Goal: Find specific page/section: Find specific page/section

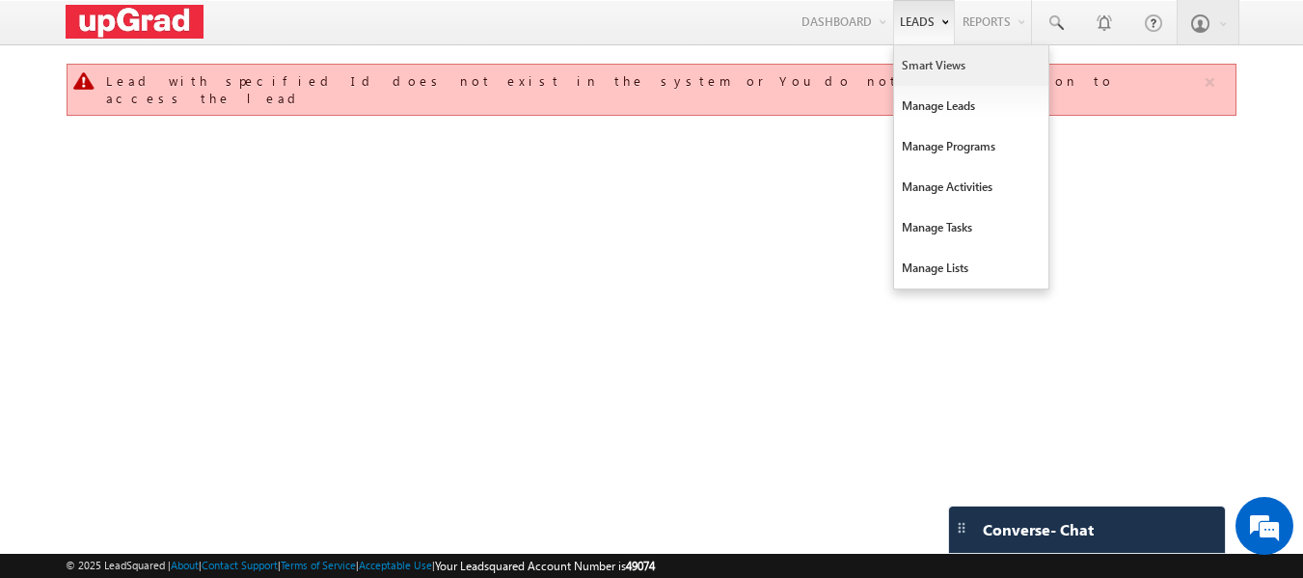
click at [941, 64] on link "Smart Views" at bounding box center [971, 65] width 154 height 41
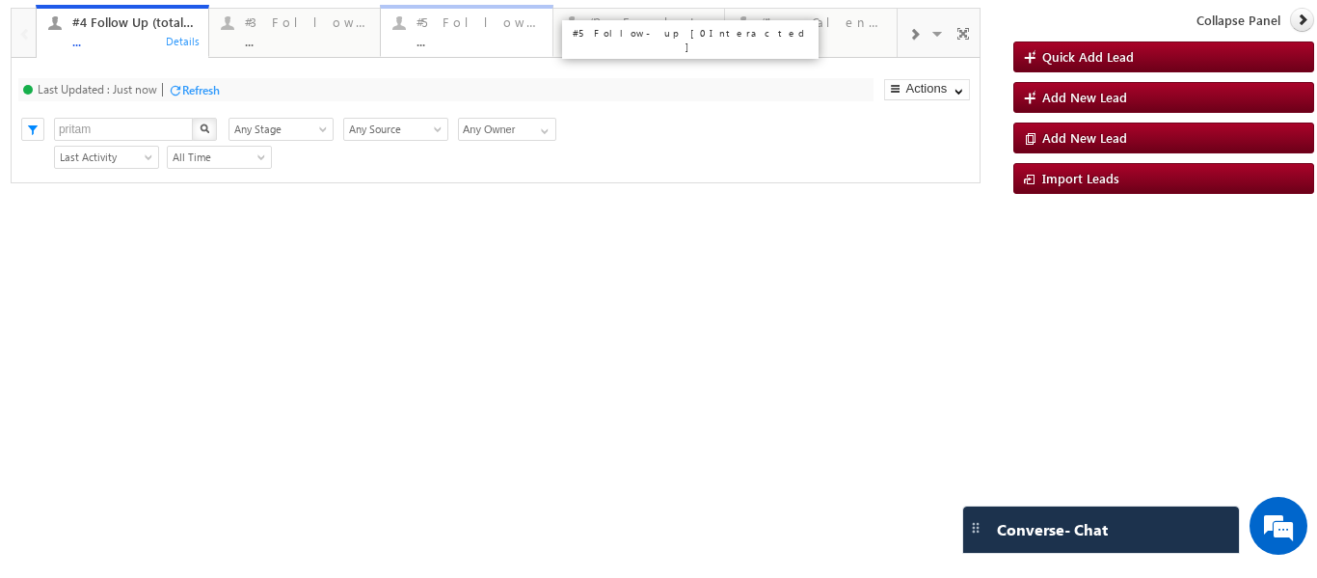
click at [461, 35] on div "..." at bounding box center [479, 41] width 124 height 14
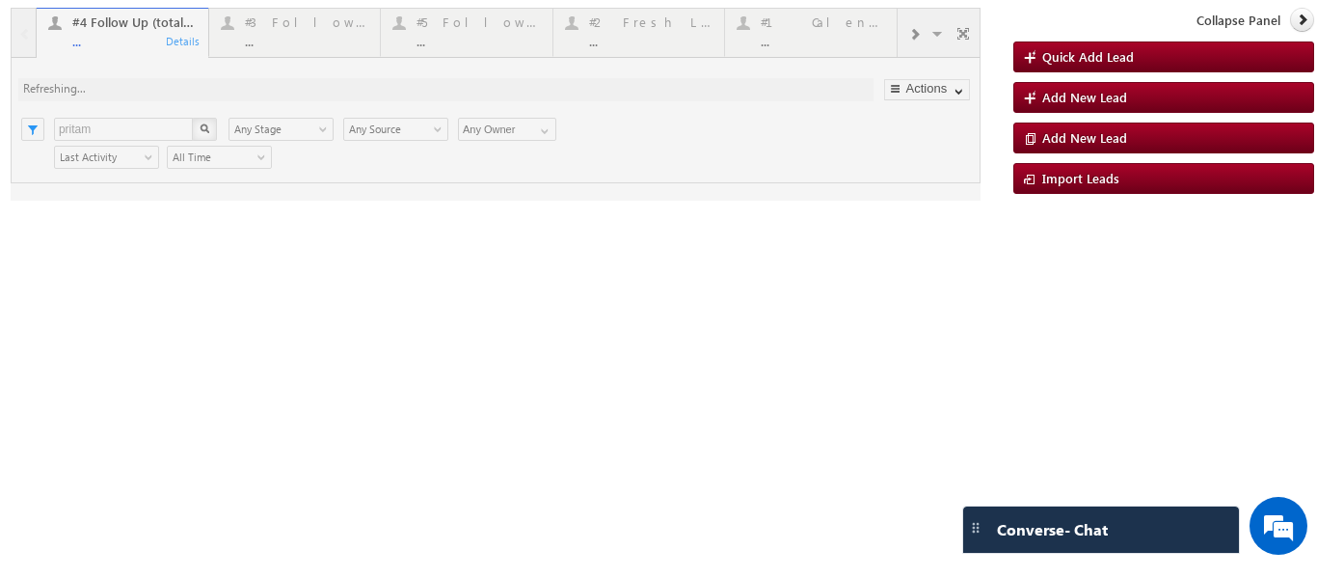
click at [463, 34] on div at bounding box center [496, 104] width 970 height 193
click at [460, 41] on div at bounding box center [496, 104] width 970 height 193
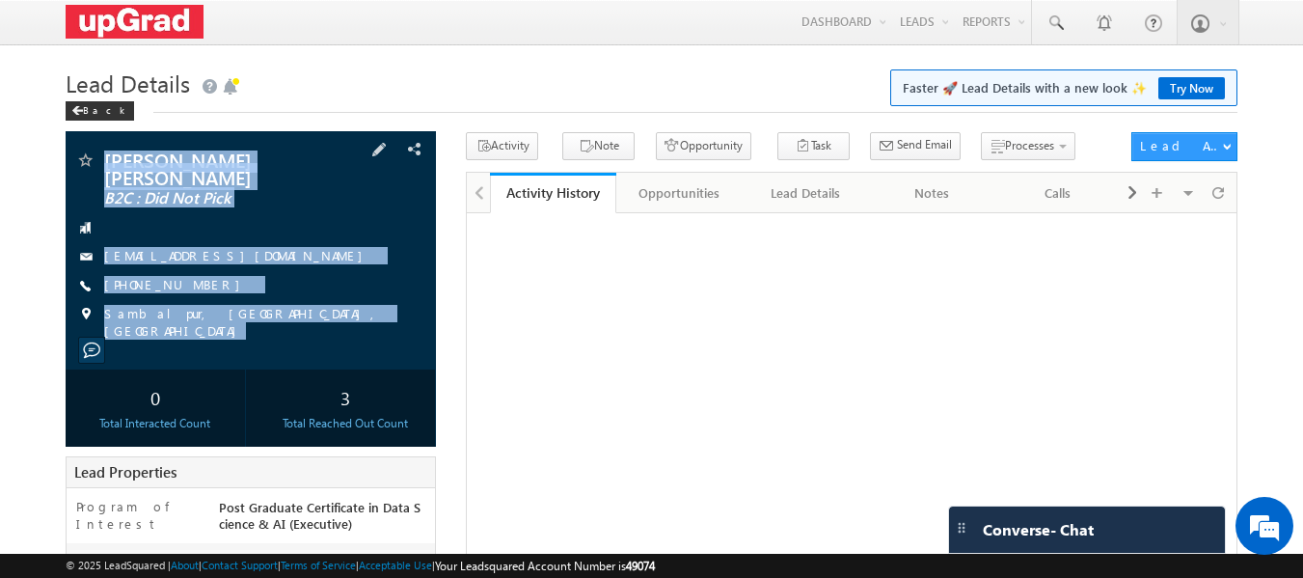
copy div "Swastik Raj Pattnayak B2C : Did Not Pick swastikpattnayak13@gmail.com +91-82499…"
drag, startPoint x: 102, startPoint y: 142, endPoint x: 232, endPoint y: 257, distance: 174.2
click at [285, 328] on div "Swastik Raj Pattnayak B2C : Did Not Pick swastikpattnayak13@gmail.com" at bounding box center [251, 250] width 371 height 238
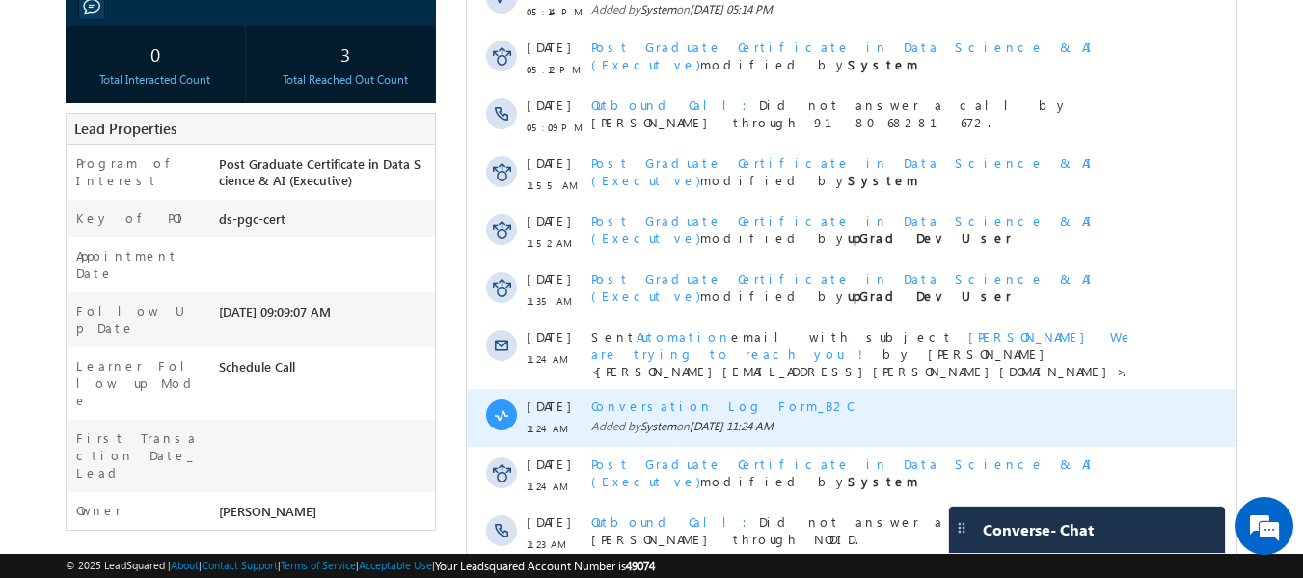
scroll to position [477, 0]
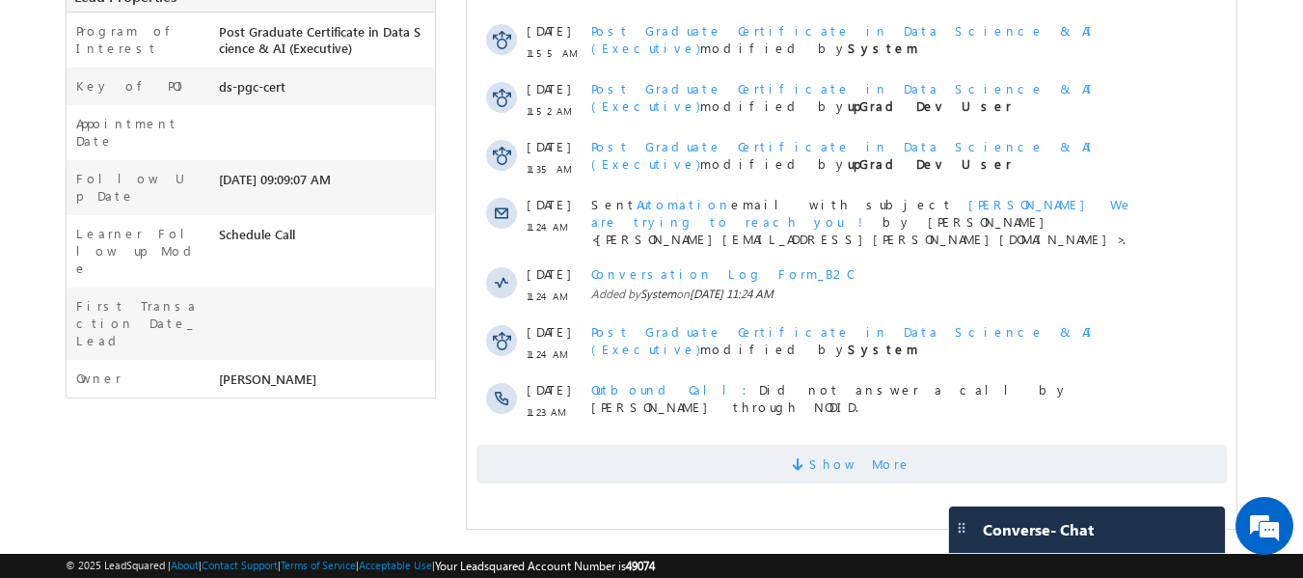
click at [809, 458] on span at bounding box center [800, 467] width 17 height 18
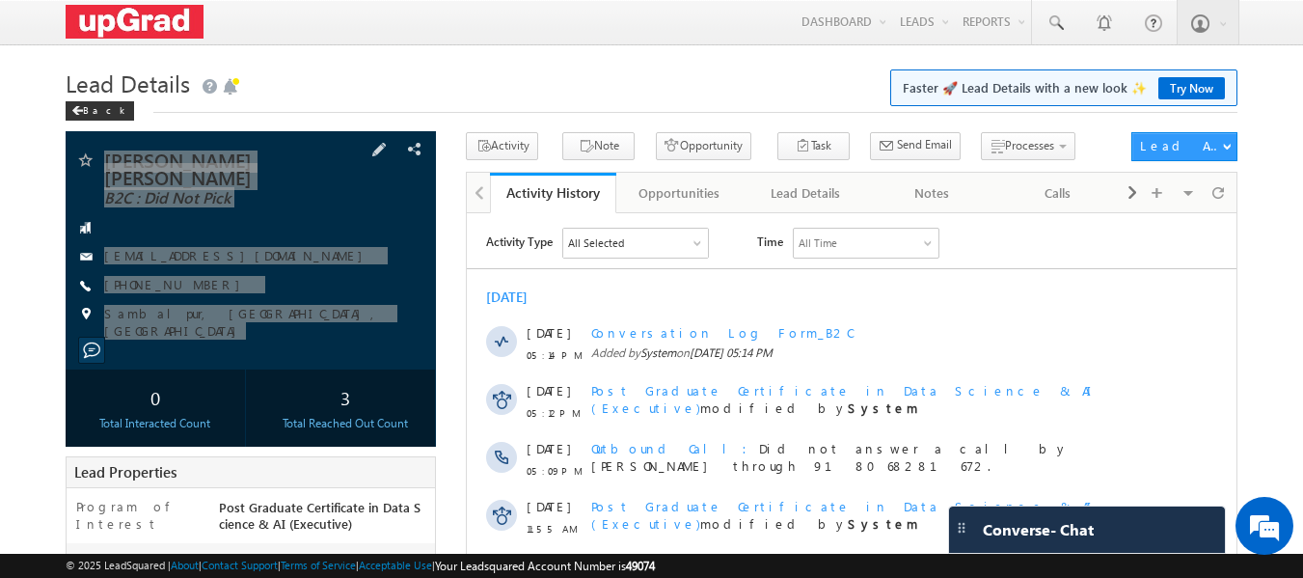
scroll to position [0, 0]
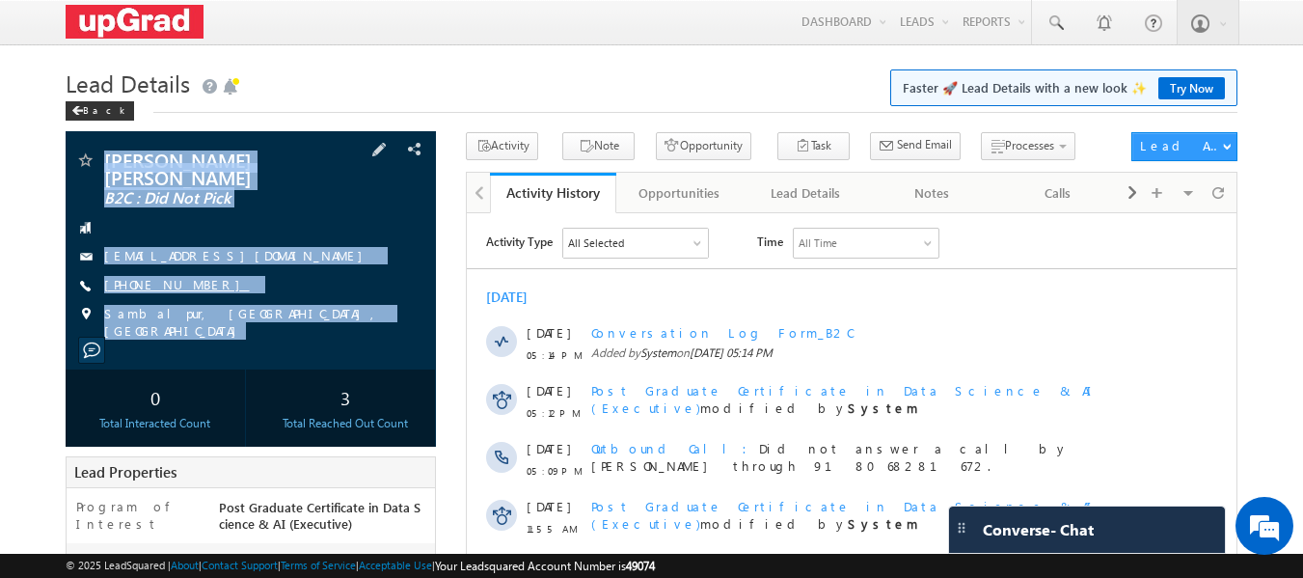
click at [155, 276] on link "+91-8249905192" at bounding box center [177, 284] width 146 height 16
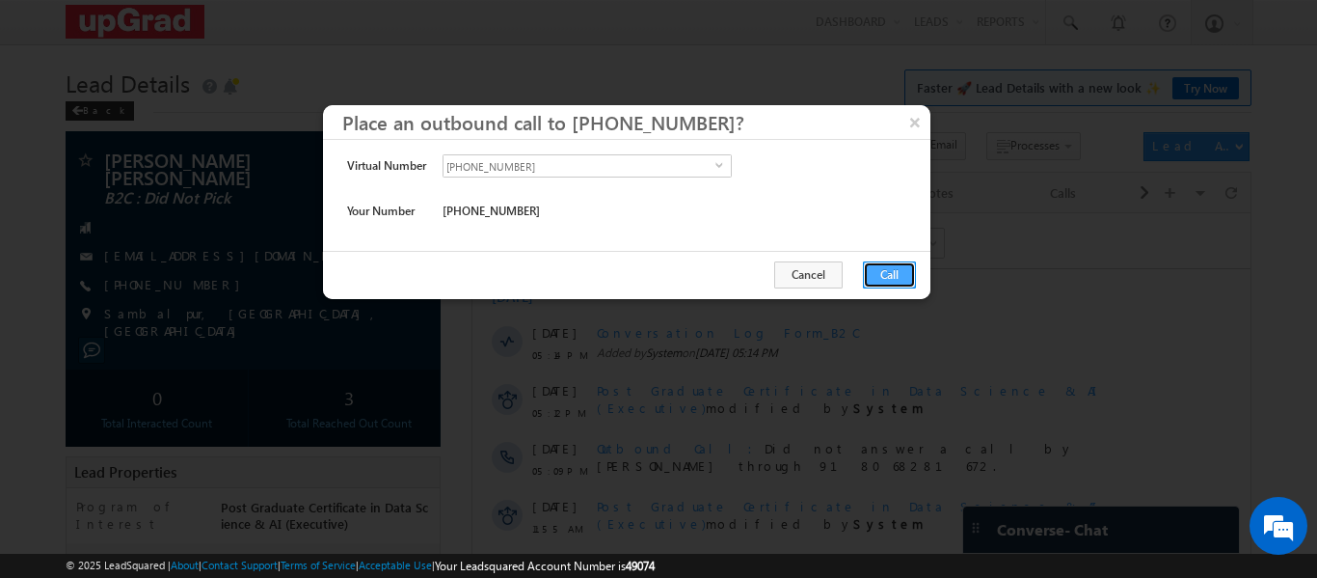
click at [890, 271] on button "Call" at bounding box center [889, 274] width 53 height 27
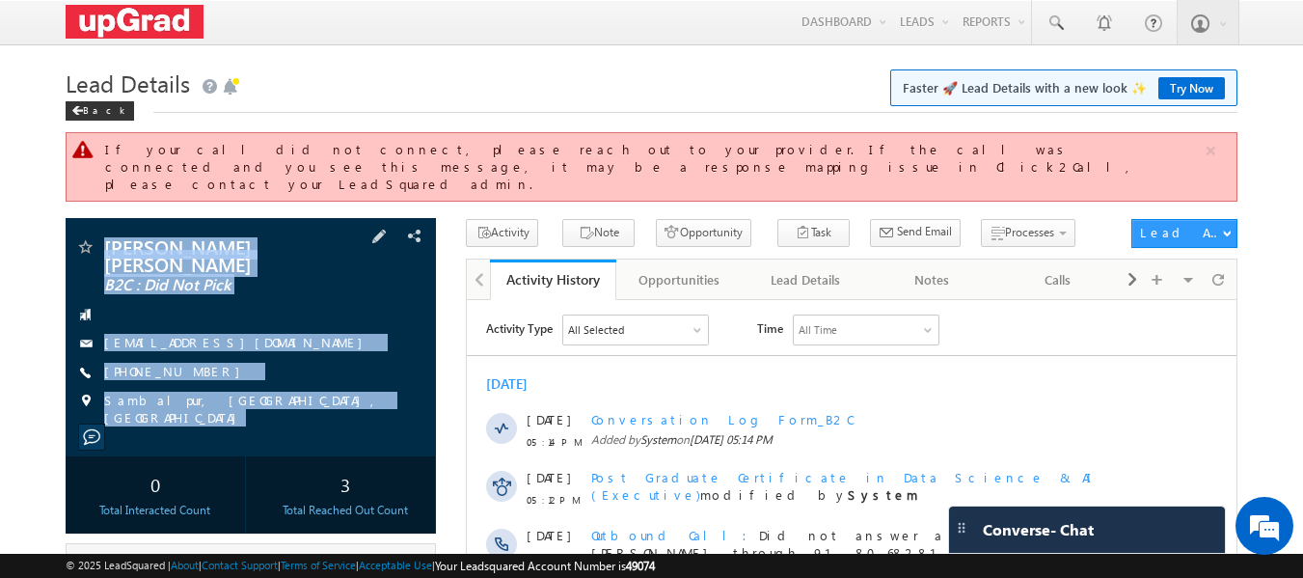
drag, startPoint x: 109, startPoint y: 206, endPoint x: 337, endPoint y: 395, distance: 295.9
click at [337, 395] on div "Swastik Raj Pattnayak B2C : Did Not Pick swastikpattnayak13@gmail.com" at bounding box center [251, 337] width 371 height 238
copy div "Swastik Raj Pattnayak B2C : Did Not Pick swastikpattnayak13@gmail.com +91-82499…"
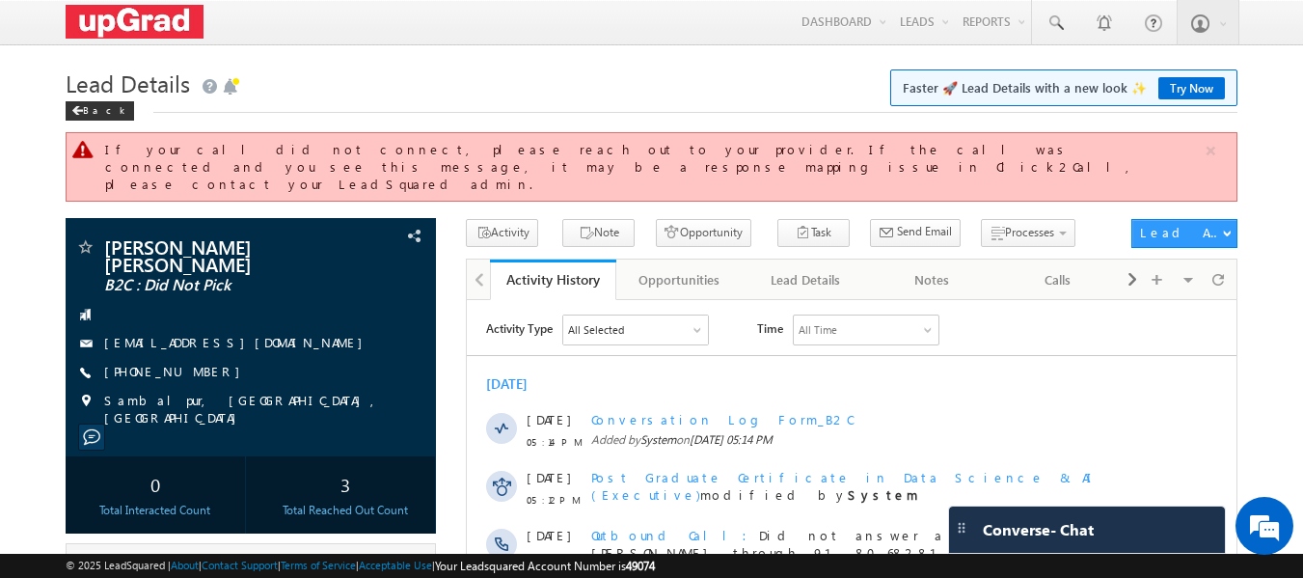
click at [446, 64] on h1 "Lead Details Faster 🚀 Lead Details with a new look ✨ Try Now" at bounding box center [652, 82] width 1173 height 38
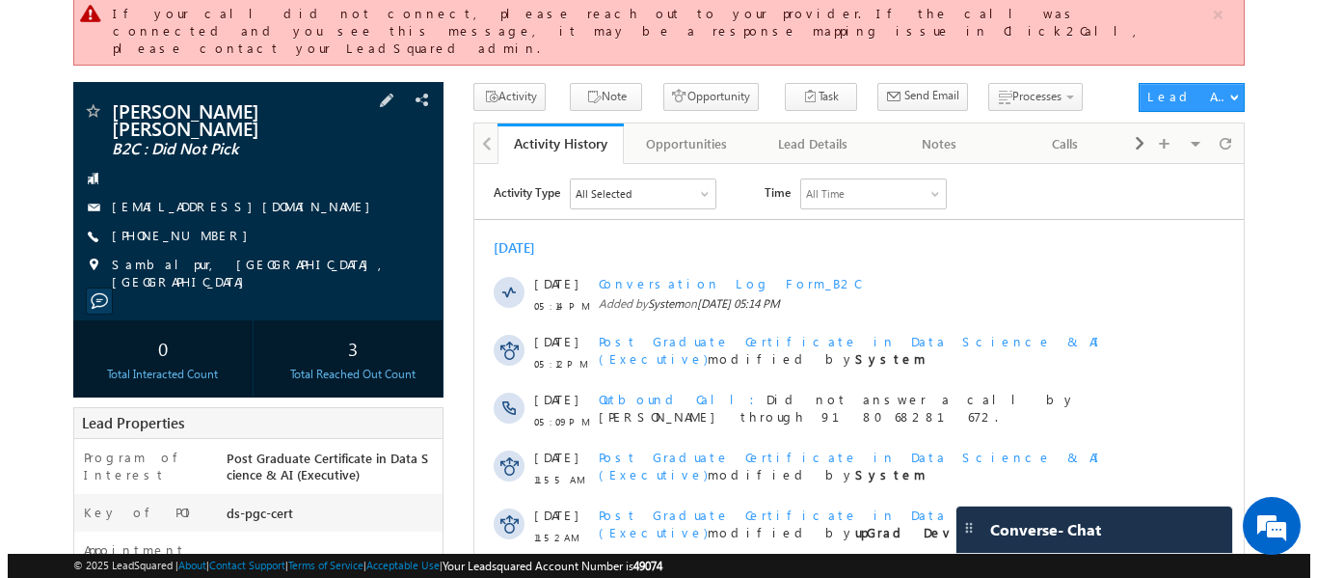
scroll to position [96, 0]
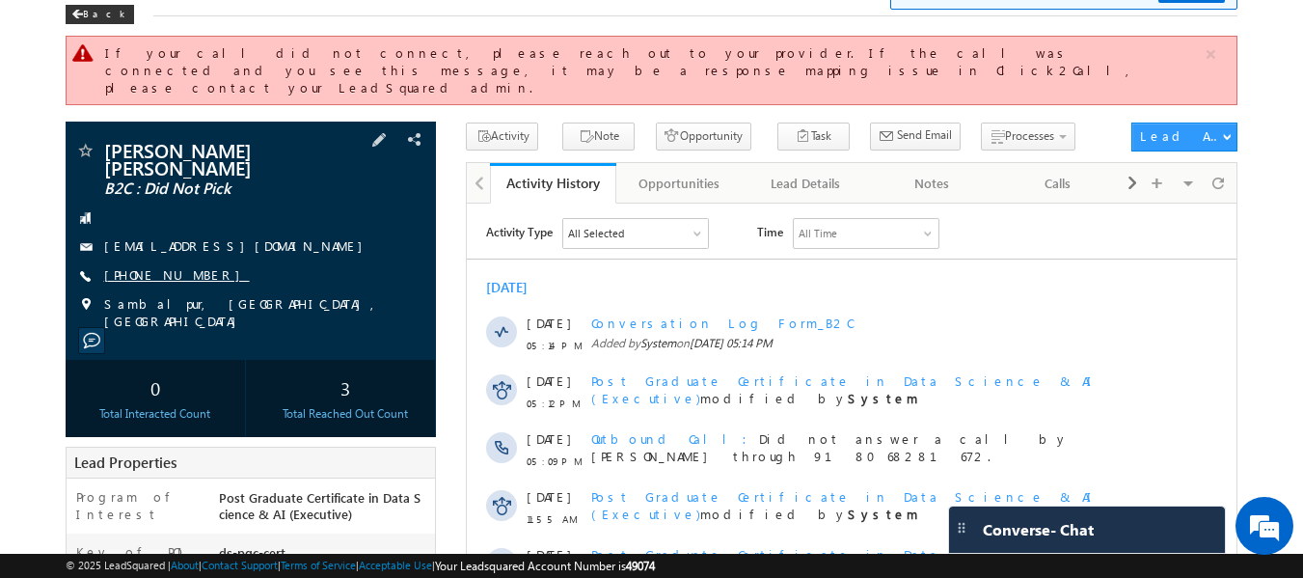
click at [186, 266] on link "+91-8249905192" at bounding box center [177, 274] width 146 height 16
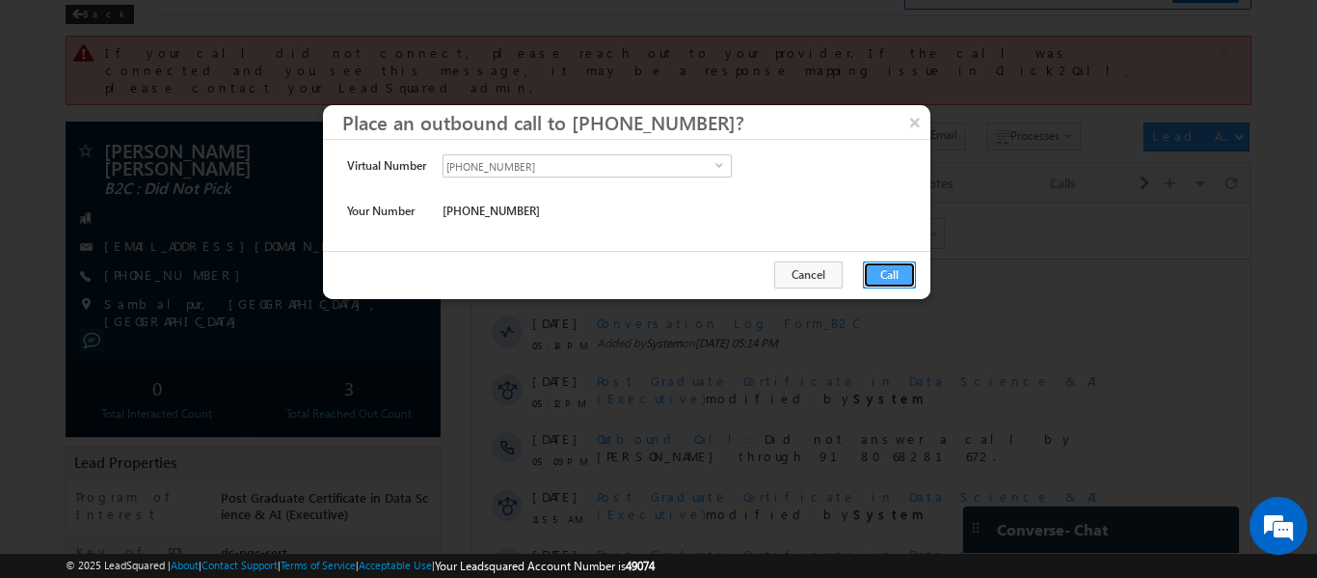
click at [896, 267] on button "Call" at bounding box center [889, 274] width 53 height 27
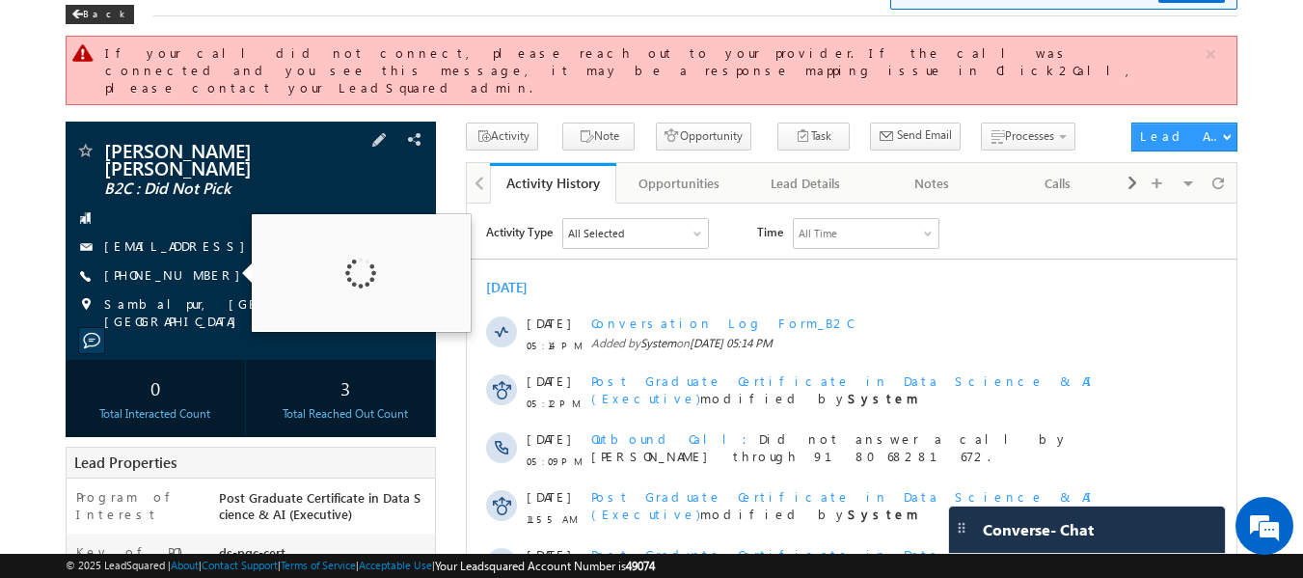
click at [149, 233] on div "Swastik Raj Pattnayak B2C : Did Not Pick swastikpattnayak13@gmail.com +91-82499…" at bounding box center [251, 235] width 352 height 189
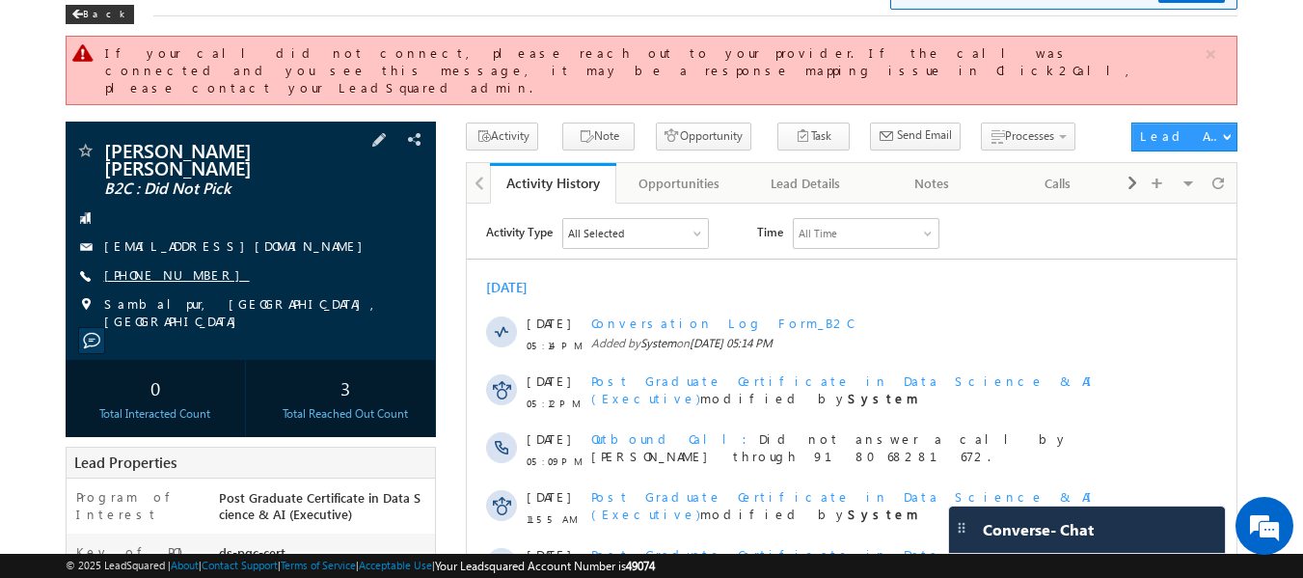
click at [167, 266] on link "+91-8249905192" at bounding box center [177, 274] width 146 height 16
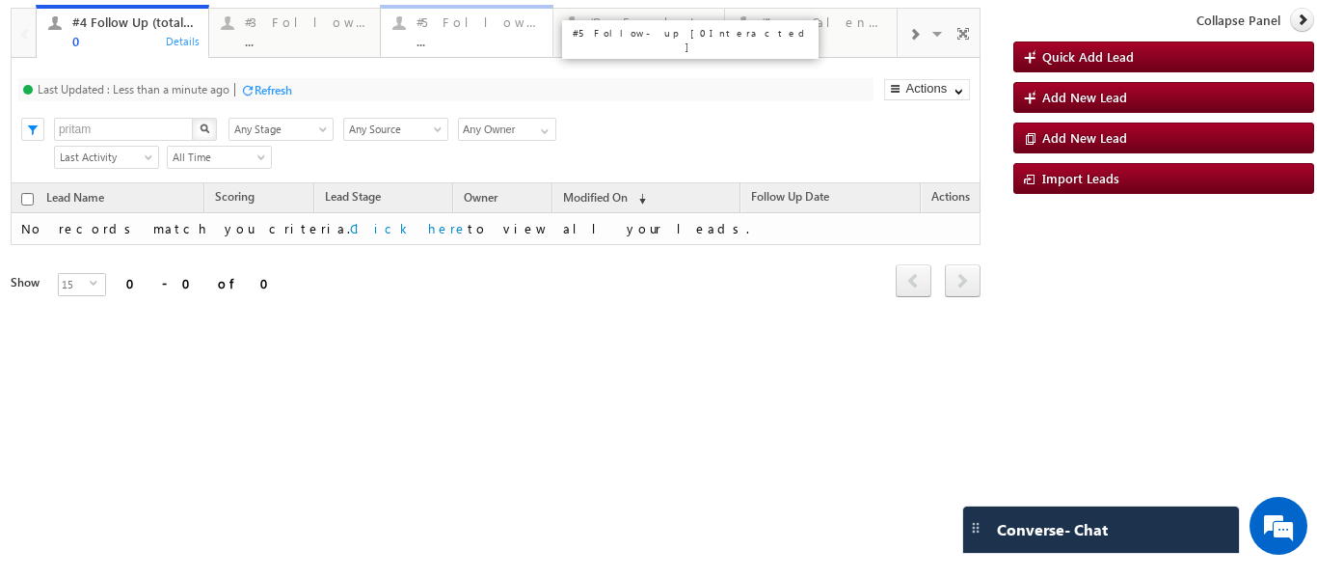
click at [467, 34] on div "..." at bounding box center [479, 41] width 124 height 14
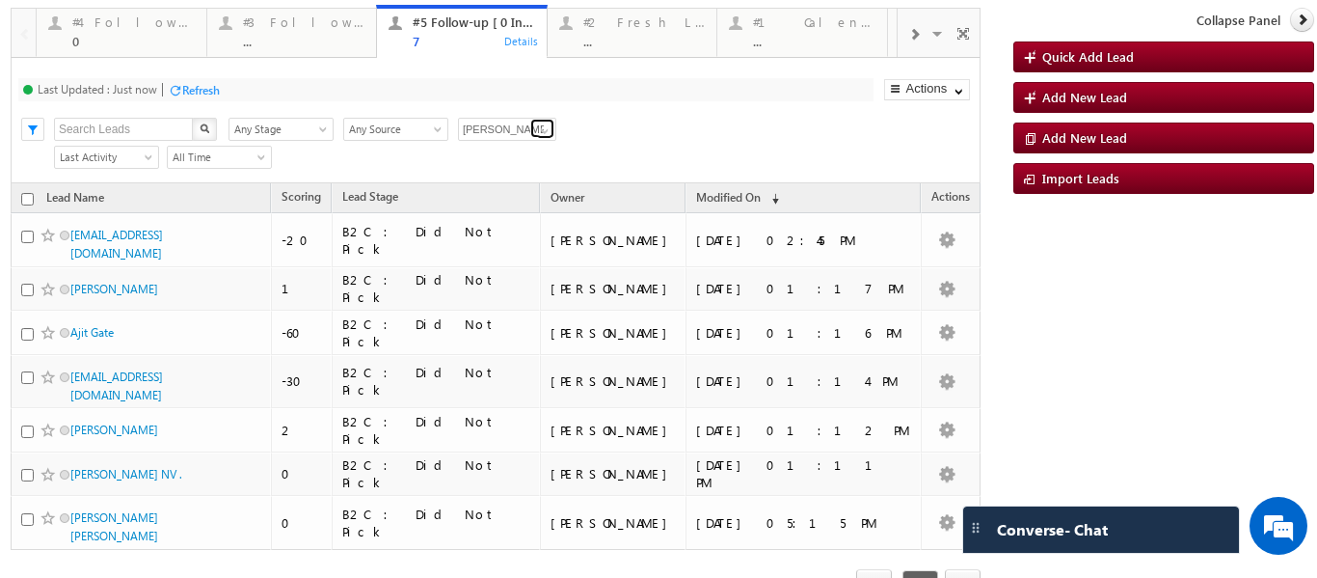
click at [539, 130] on span at bounding box center [544, 130] width 15 height 15
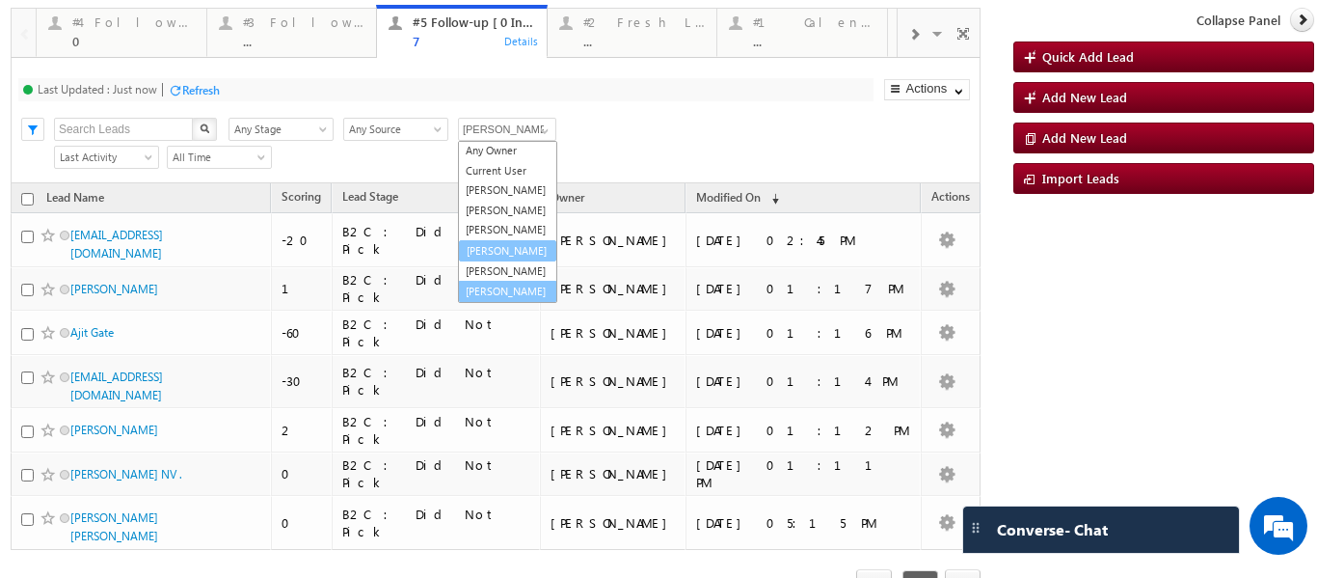
scroll to position [53, 0]
click at [499, 220] on link "[PERSON_NAME]" at bounding box center [507, 231] width 99 height 22
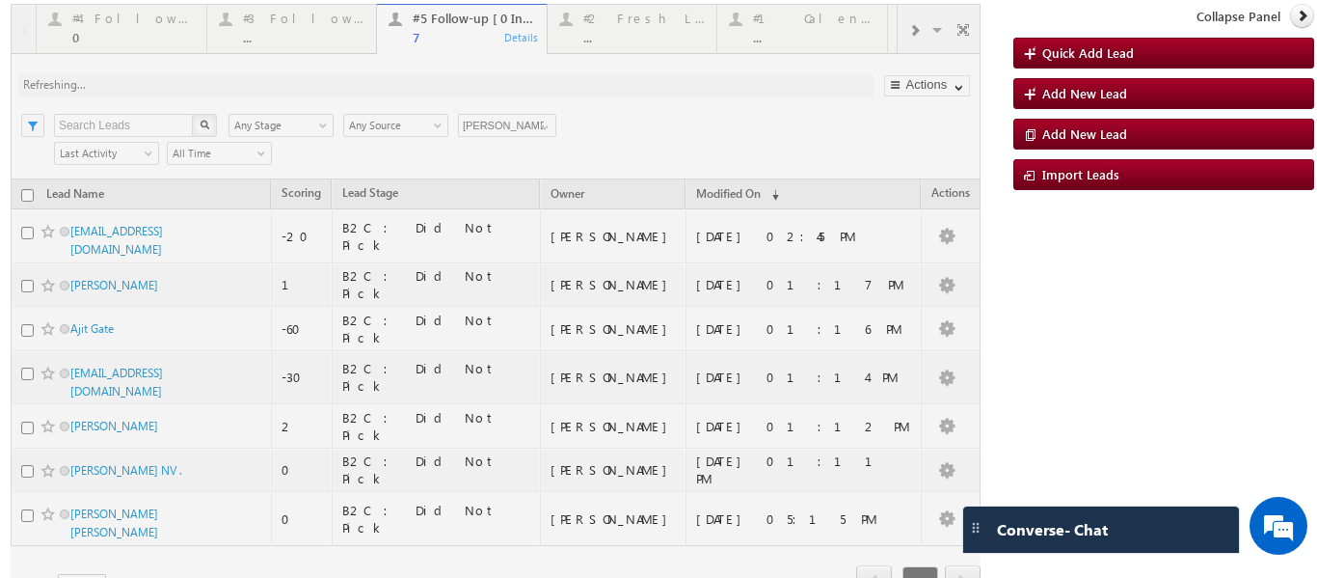
scroll to position [0, 0]
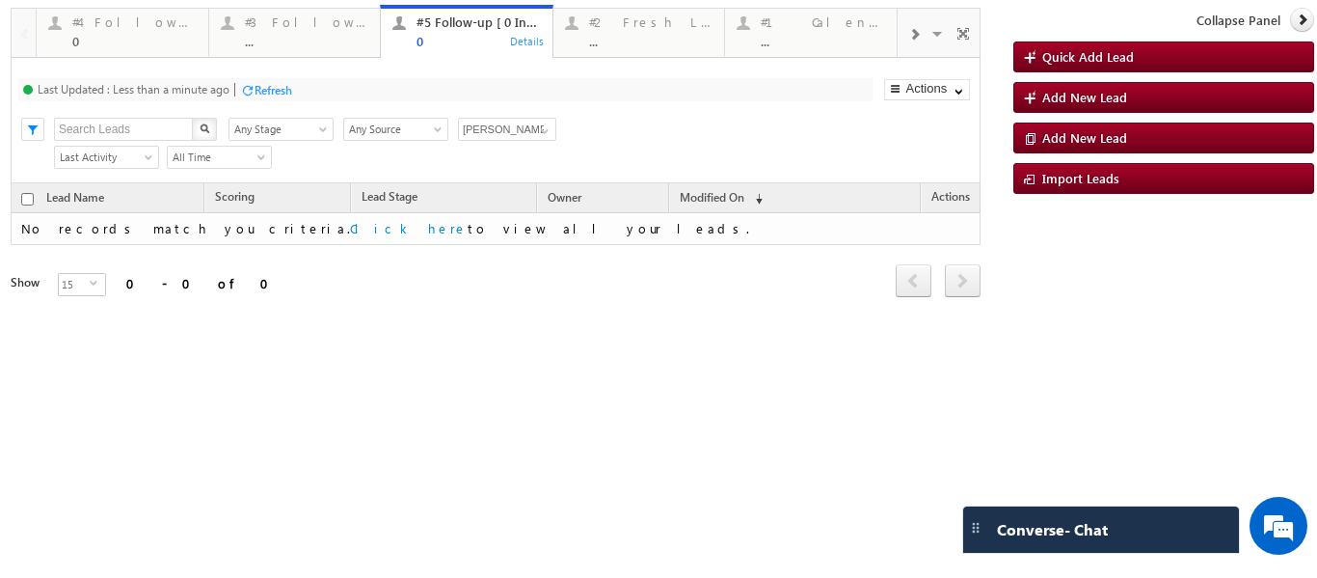
click at [500, 83] on div "Last Updated : Less than a minute ago Refresh Refreshing..." at bounding box center [445, 89] width 855 height 23
click at [538, 129] on span at bounding box center [544, 130] width 15 height 15
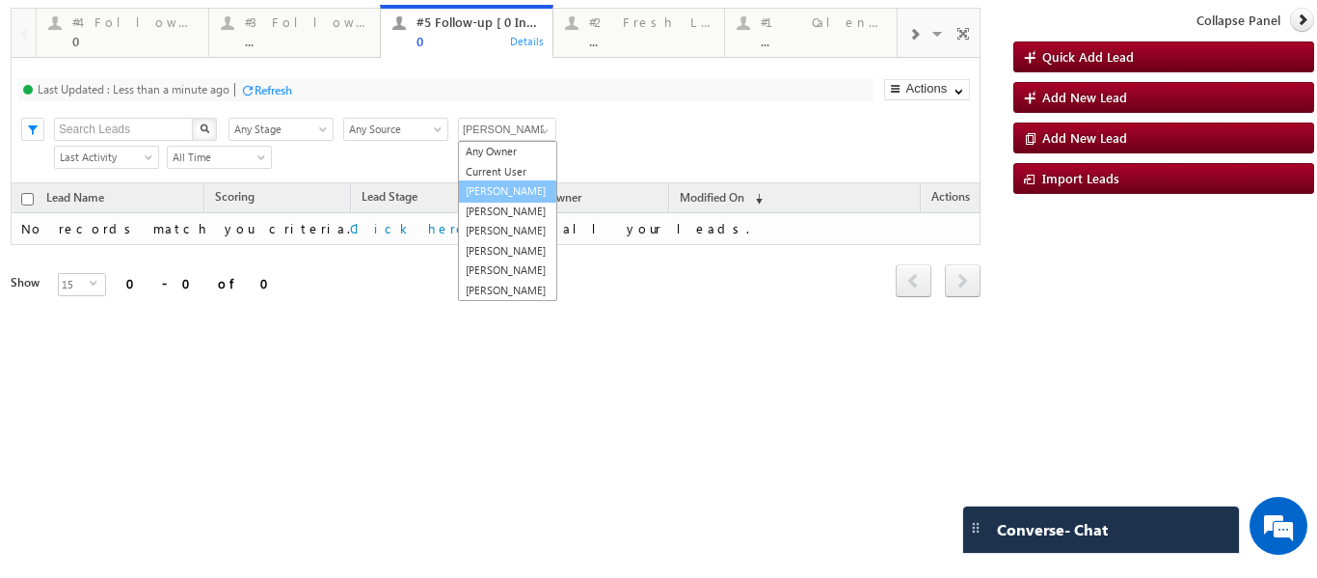
click at [509, 194] on link "Balamurugan Ranganathan" at bounding box center [507, 191] width 99 height 22
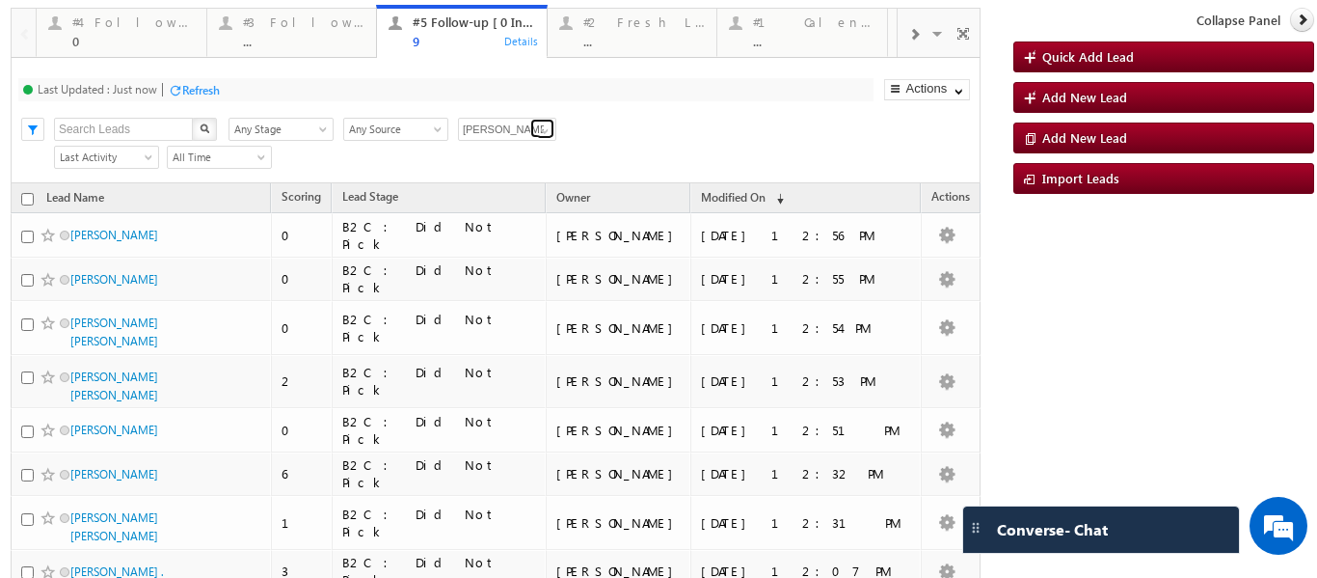
click at [541, 132] on span at bounding box center [544, 130] width 15 height 15
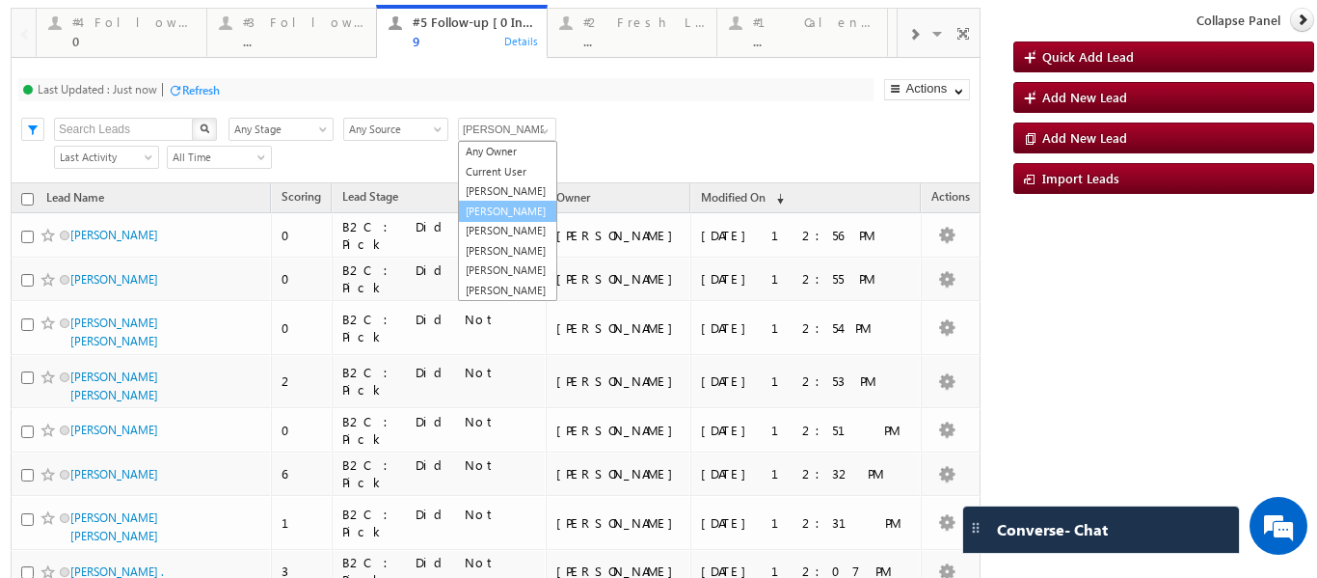
click at [487, 223] on link "Rajib Chowdhury" at bounding box center [507, 212] width 99 height 22
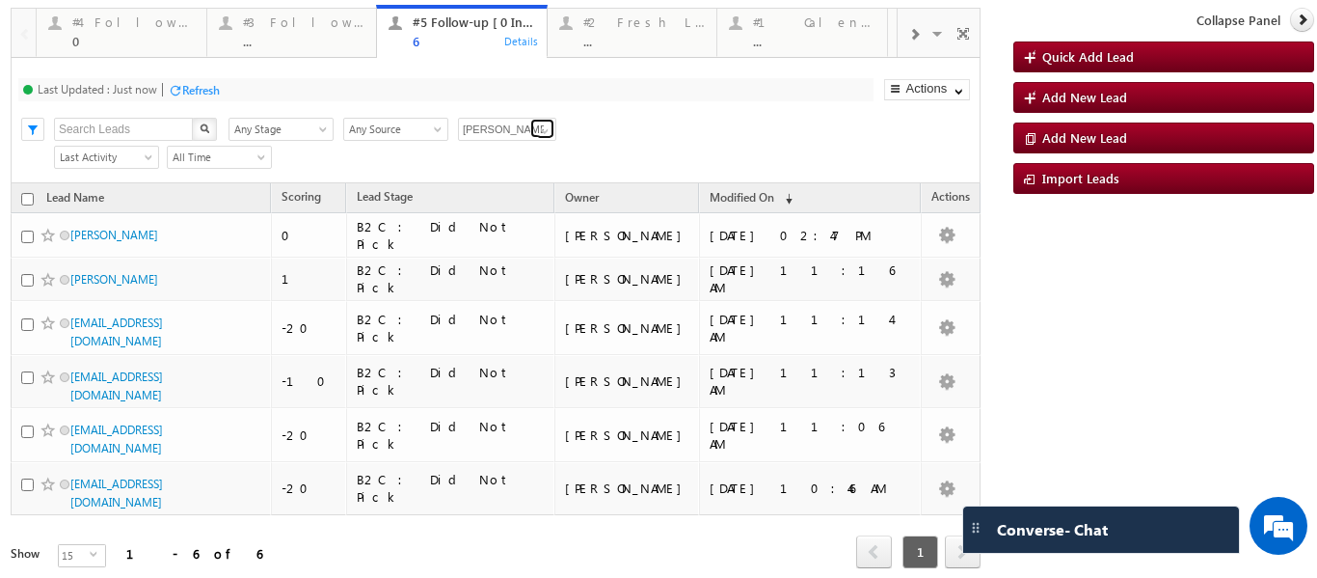
click at [544, 124] on span at bounding box center [544, 130] width 15 height 15
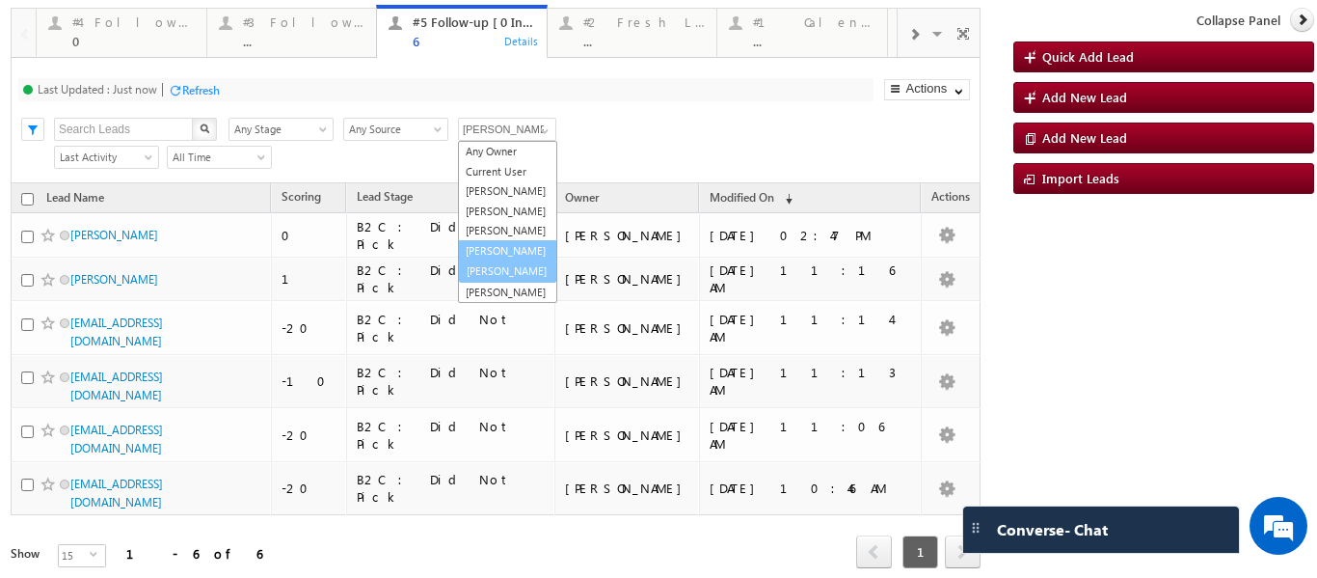
scroll to position [19, 0]
click at [496, 282] on link "Sphoorthi Valmiki" at bounding box center [507, 270] width 99 height 22
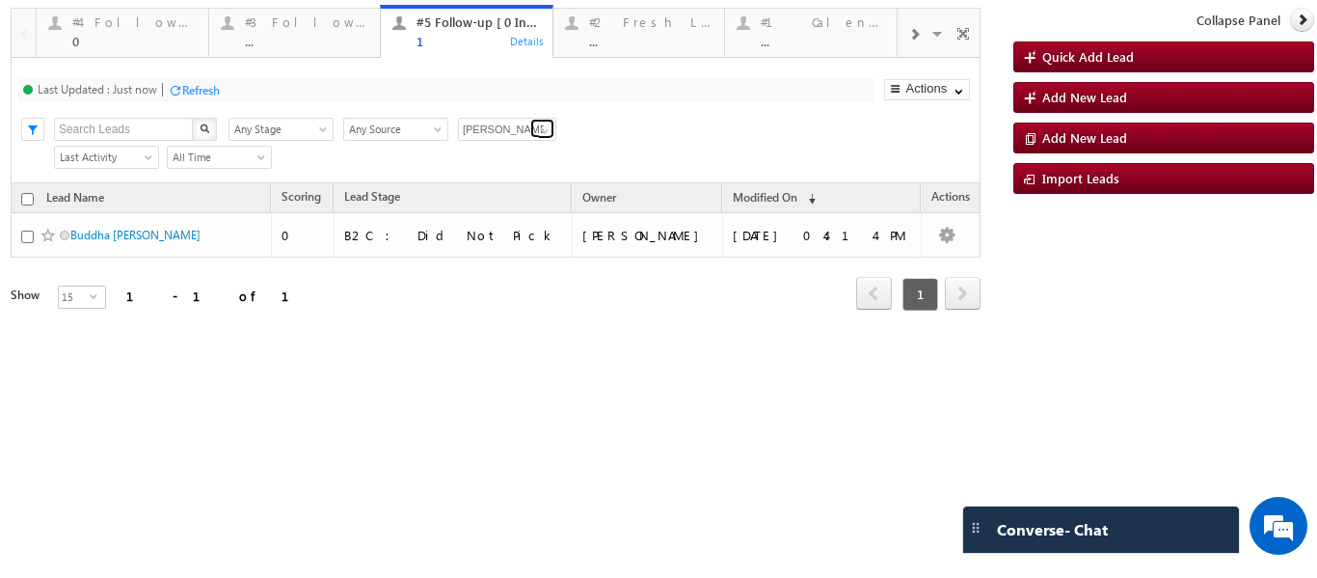
click at [550, 130] on span at bounding box center [544, 130] width 15 height 15
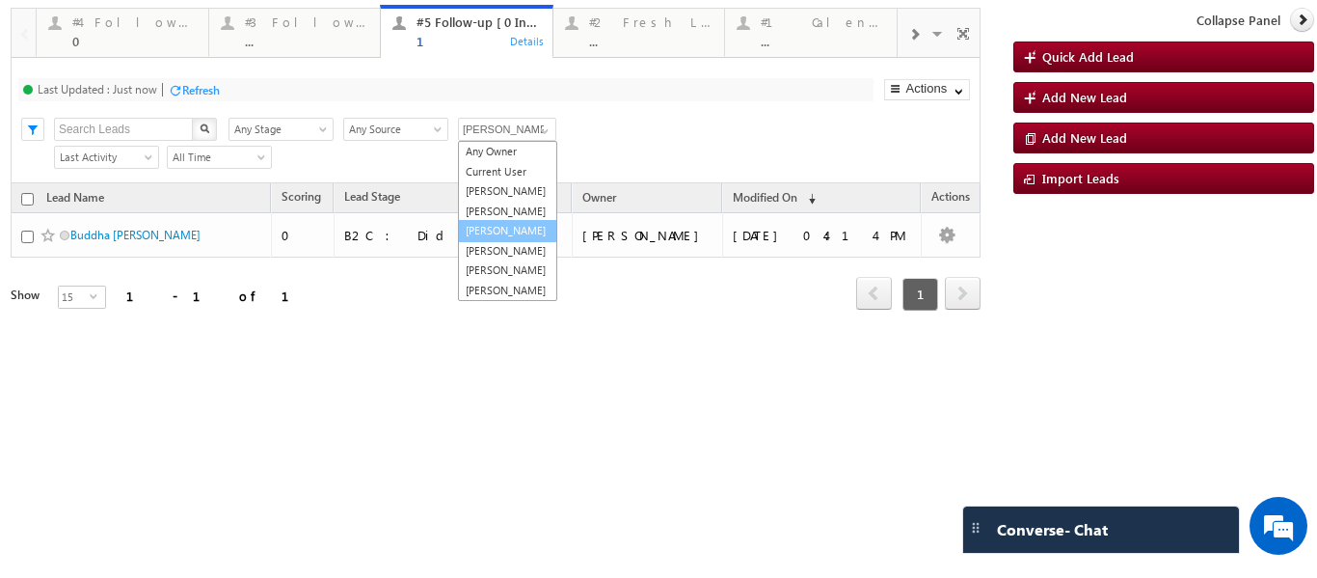
scroll to position [53, 0]
click at [500, 240] on link "Smrita Panday" at bounding box center [507, 251] width 99 height 22
type input "Smrita Panday"
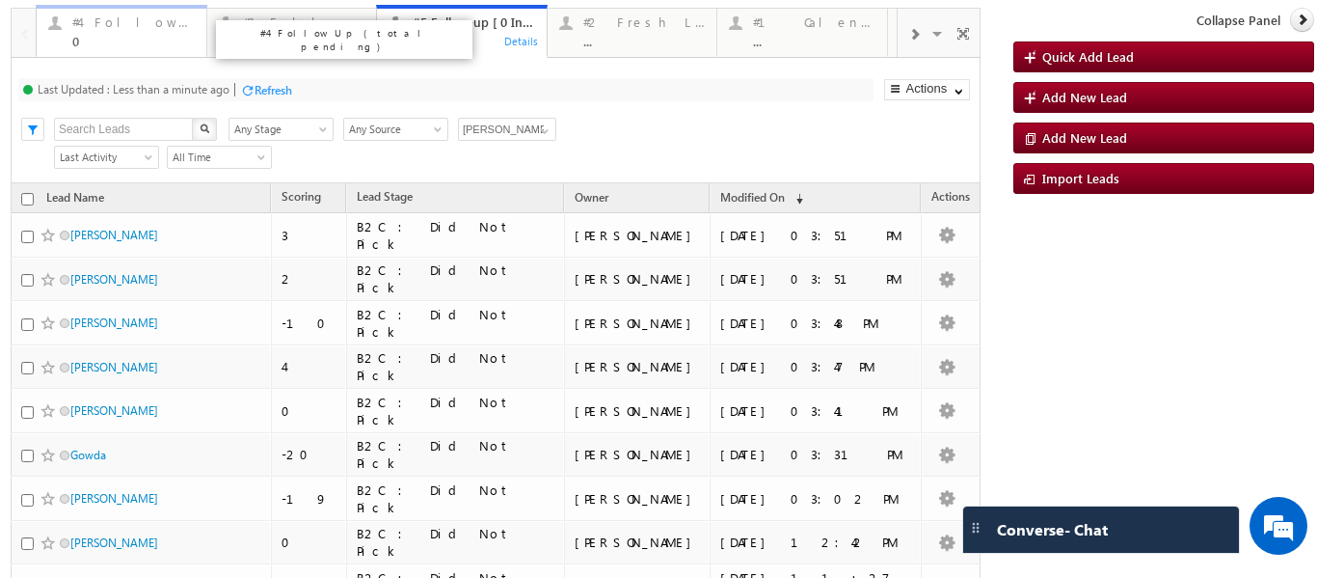
click at [97, 34] on div "0" at bounding box center [133, 41] width 122 height 14
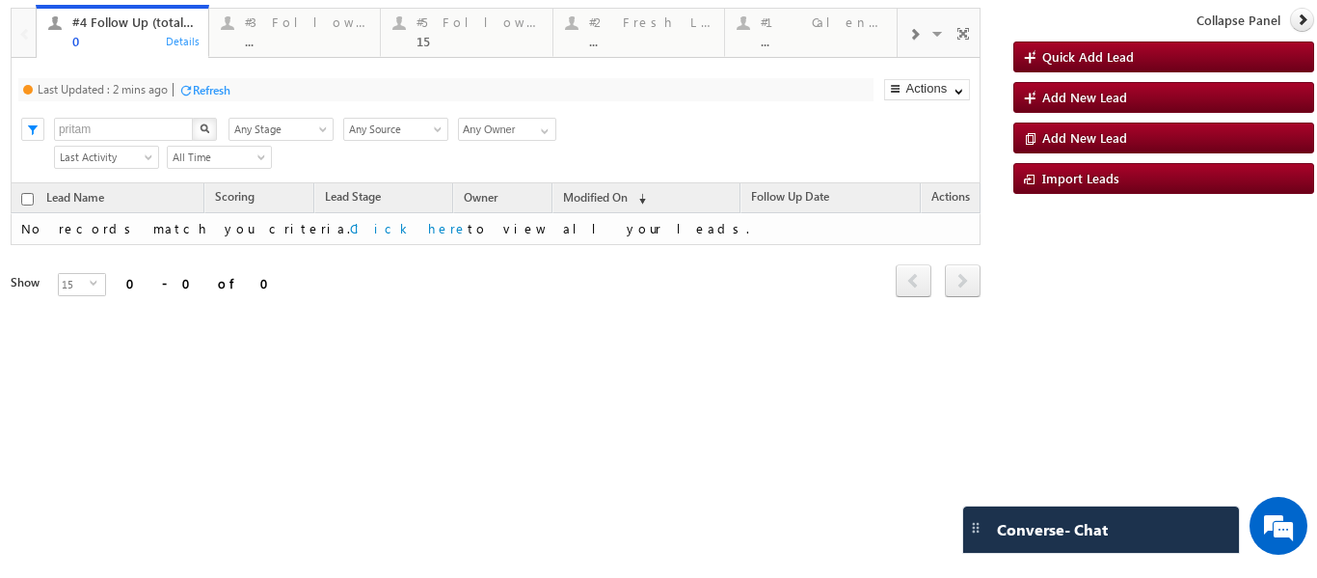
click at [210, 88] on div "Refresh" at bounding box center [212, 90] width 38 height 14
click at [662, 36] on div "..." at bounding box center [651, 41] width 124 height 14
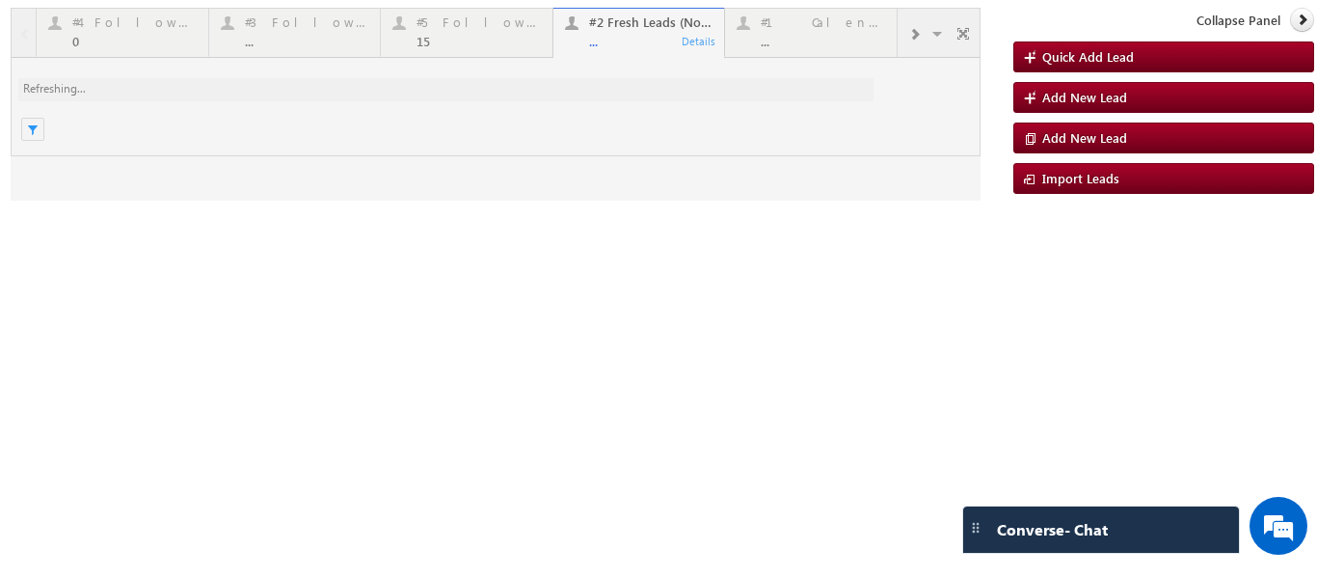
scroll to position [0, 0]
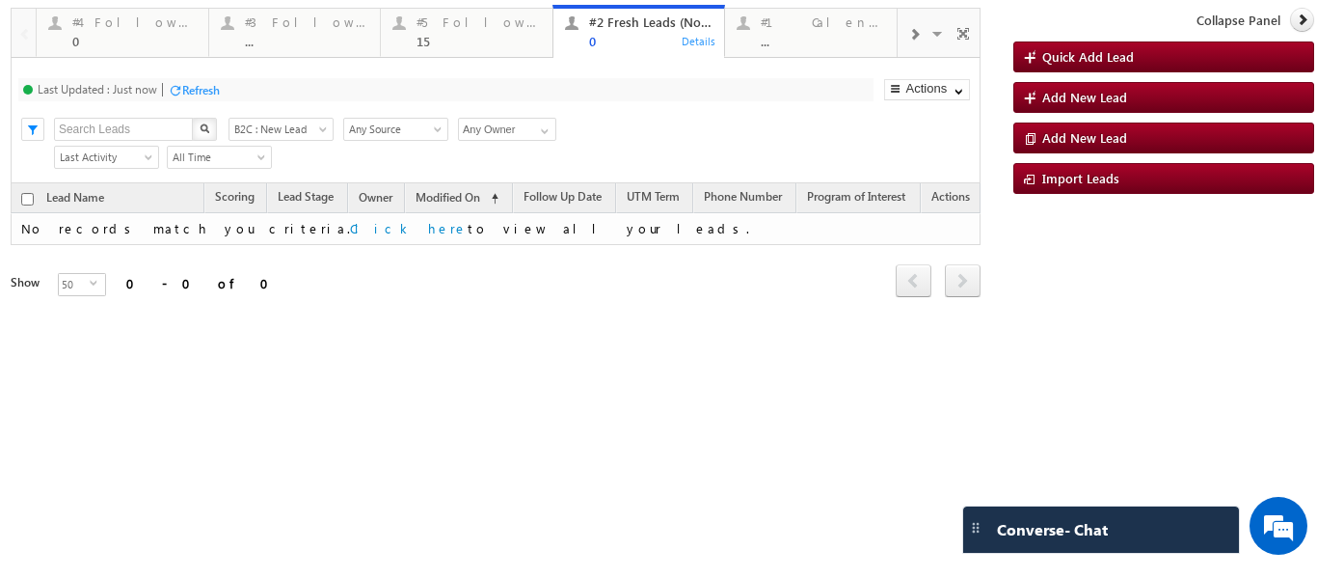
click at [908, 33] on span at bounding box center [914, 34] width 12 height 15
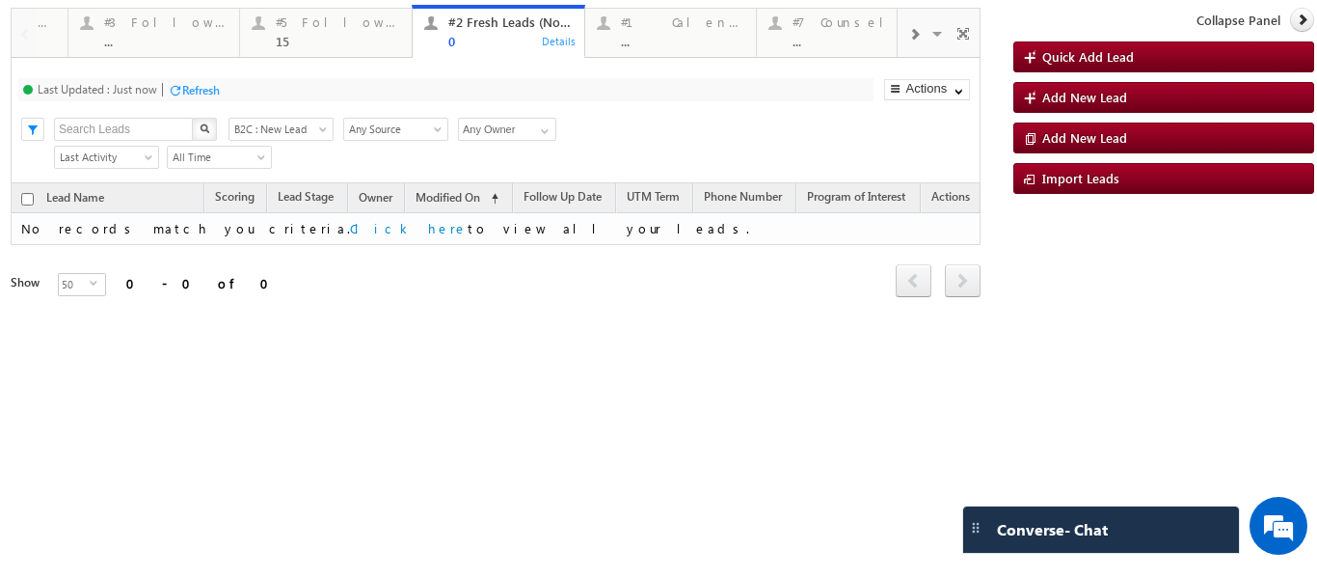
click at [908, 33] on span at bounding box center [914, 34] width 12 height 15
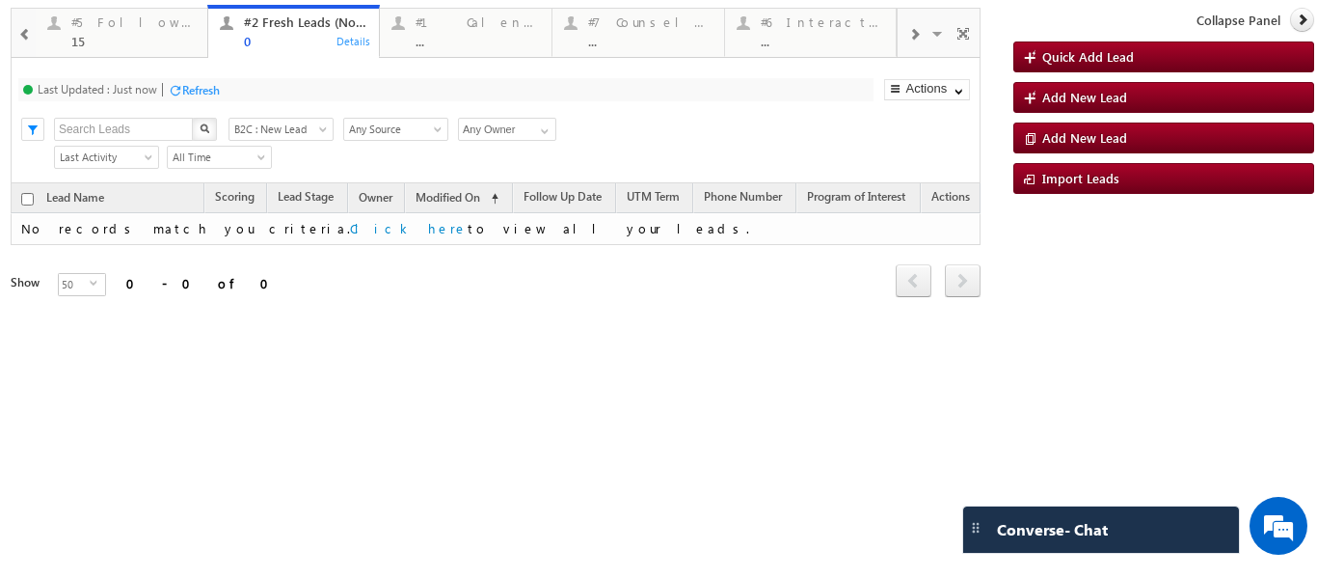
click at [908, 33] on span at bounding box center [914, 34] width 12 height 15
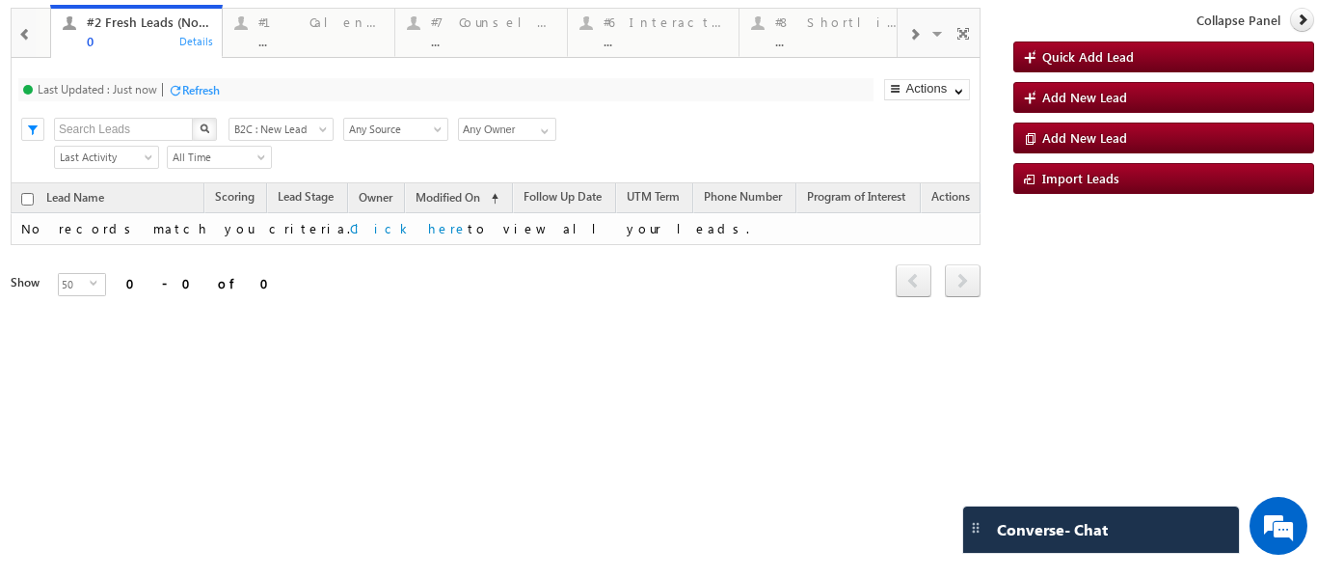
click at [908, 33] on span at bounding box center [914, 34] width 12 height 15
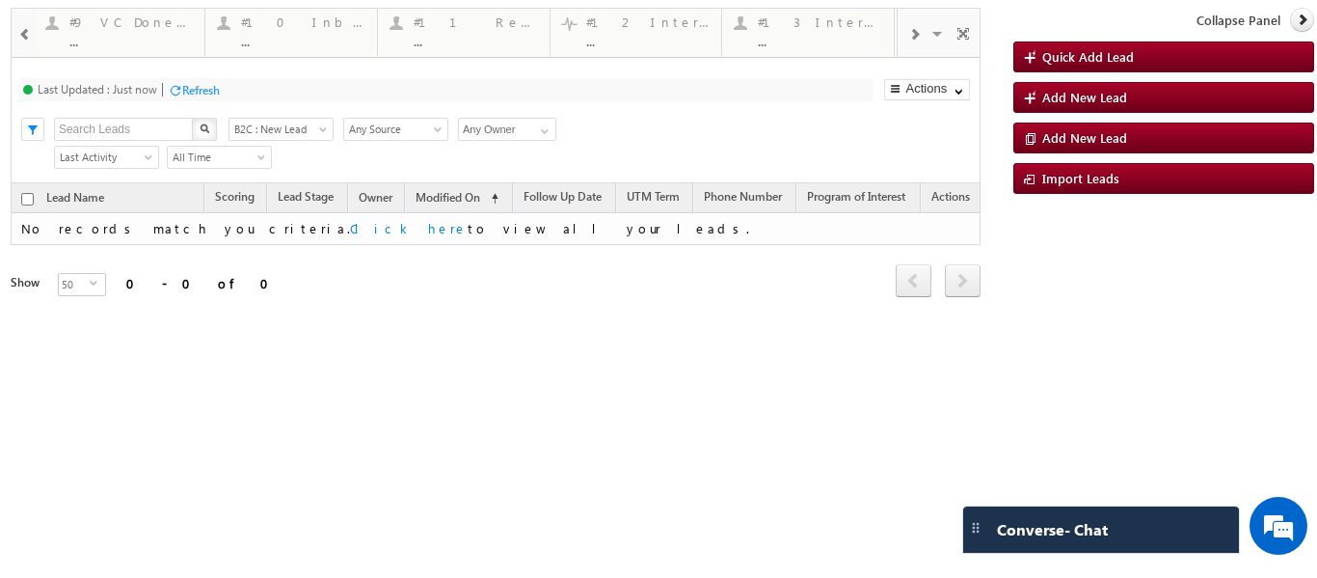
click at [908, 33] on span at bounding box center [914, 34] width 12 height 15
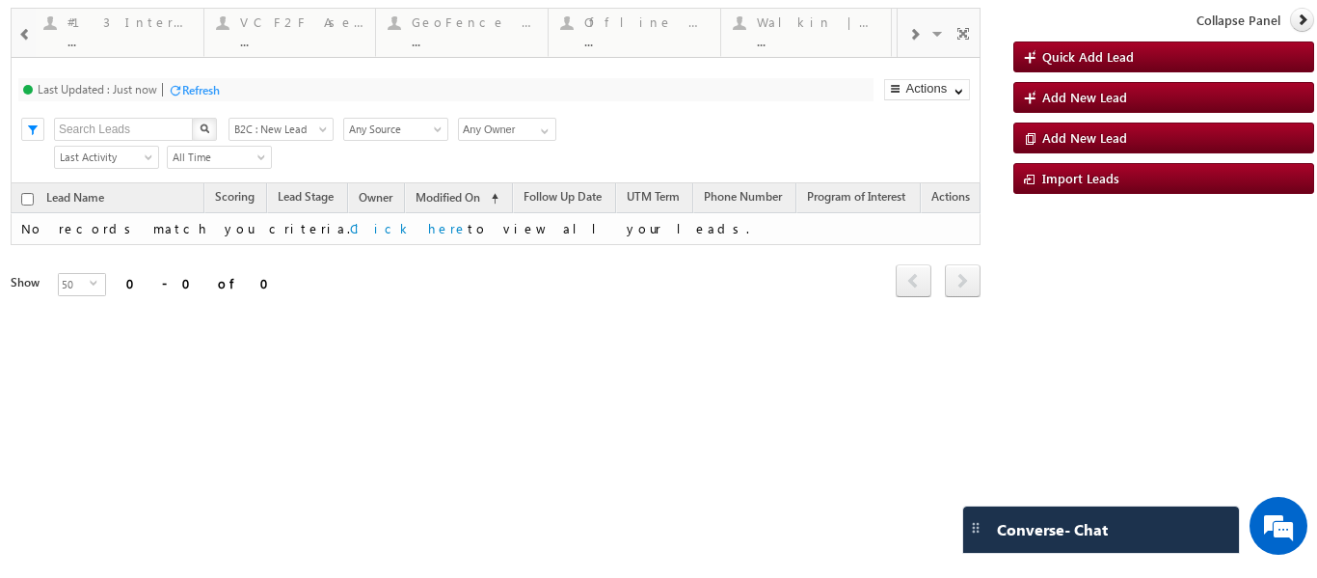
click at [909, 33] on span at bounding box center [914, 34] width 12 height 15
click at [941, 37] on span at bounding box center [939, 36] width 19 height 41
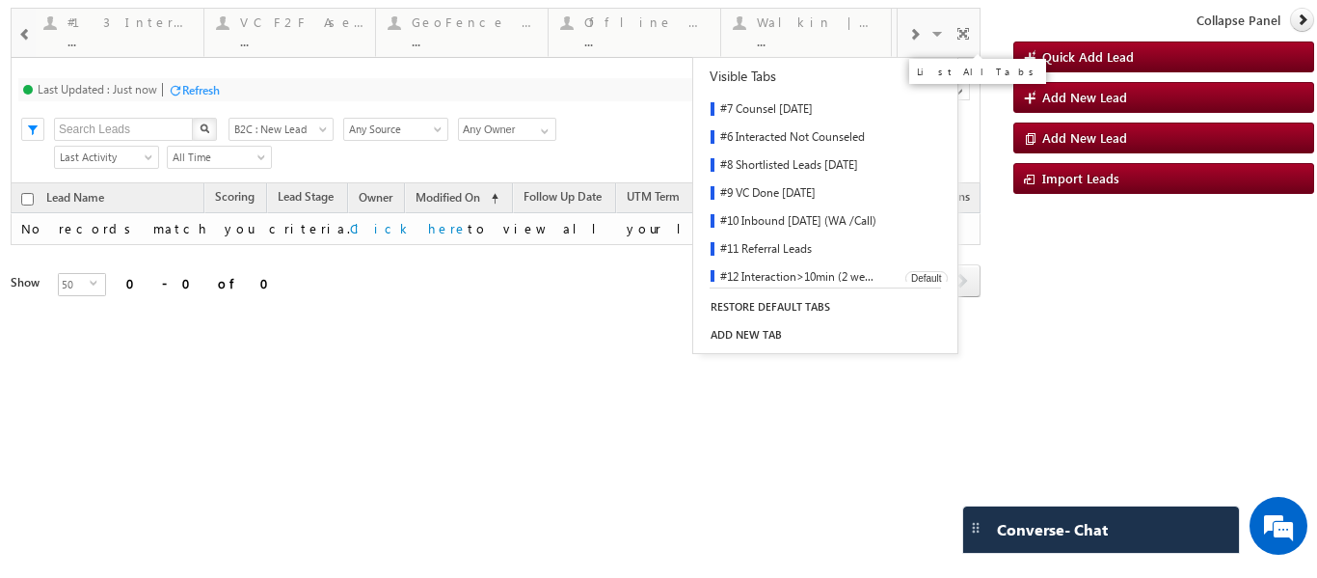
scroll to position [90, 0]
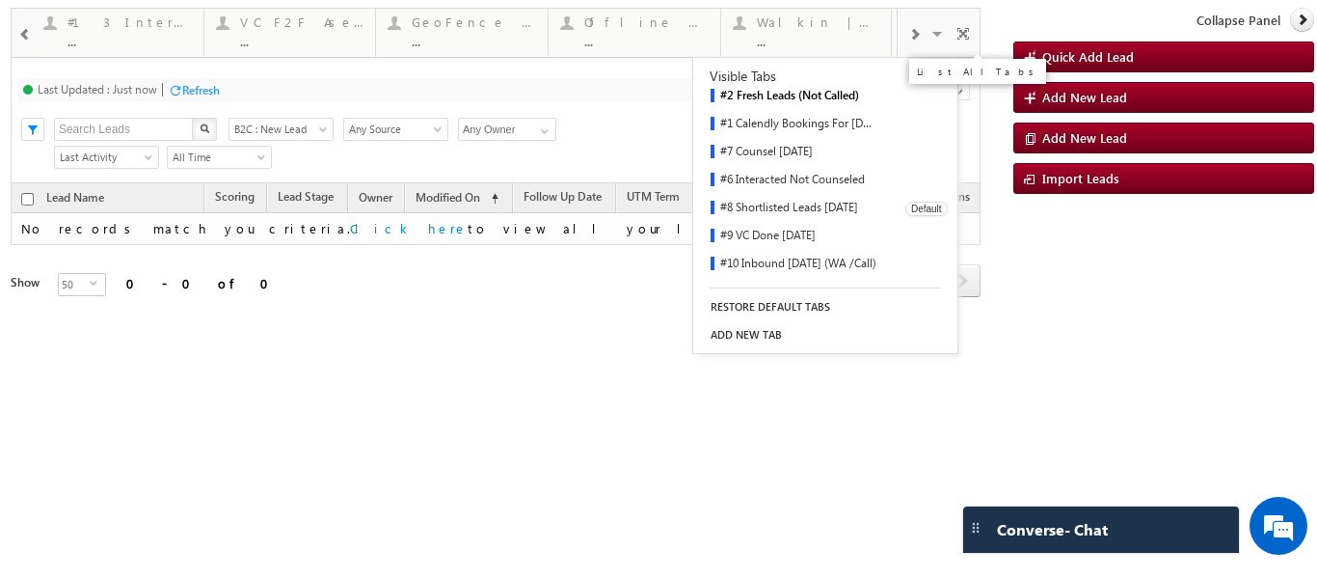
click at [813, 199] on link "#8 Shortlisted Leads [DATE]" at bounding box center [792, 209] width 199 height 28
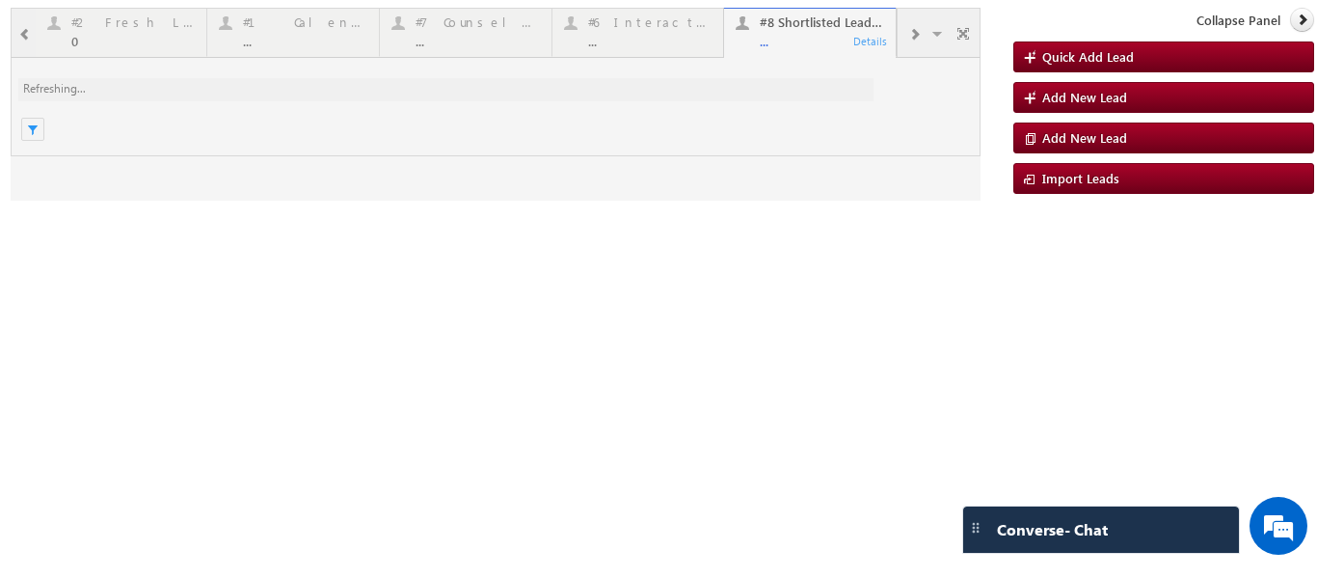
scroll to position [0, 0]
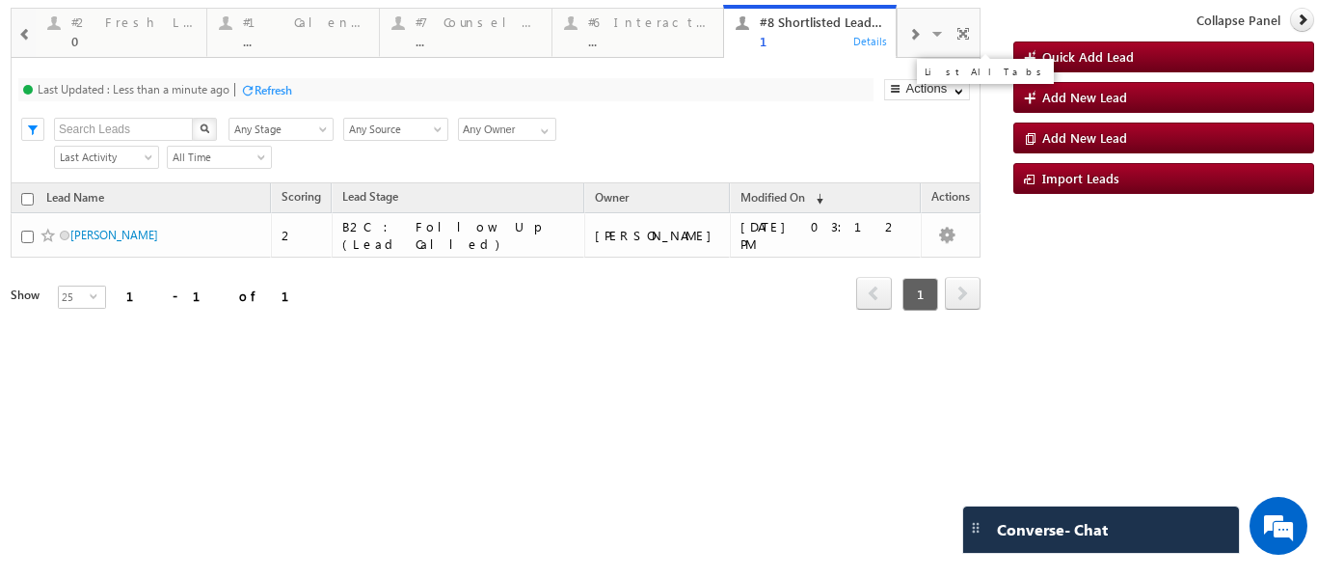
click at [941, 34] on span at bounding box center [939, 36] width 19 height 41
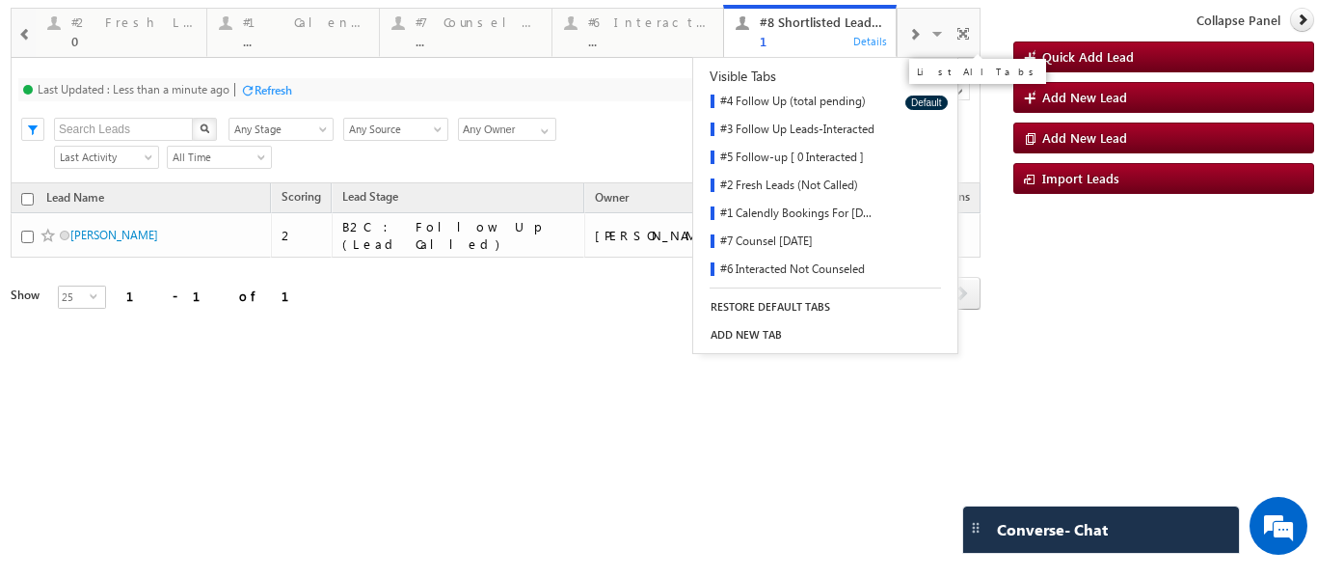
click at [796, 102] on link "#4 Follow Up (total pending)" at bounding box center [792, 103] width 199 height 28
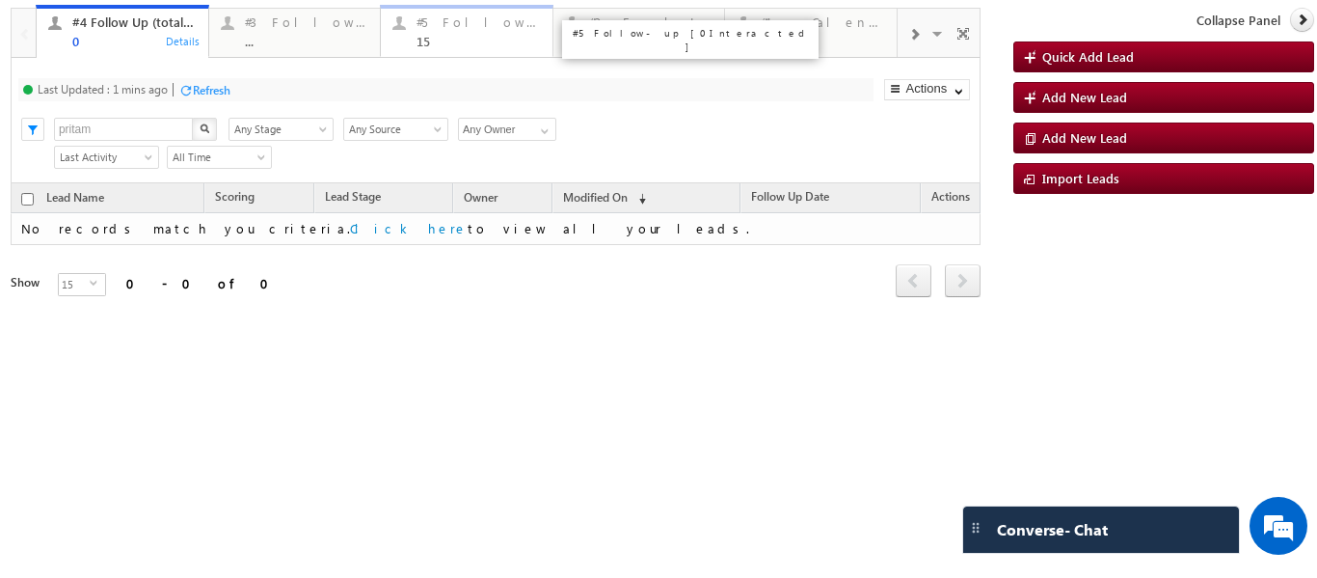
click at [424, 41] on div "15" at bounding box center [479, 41] width 124 height 14
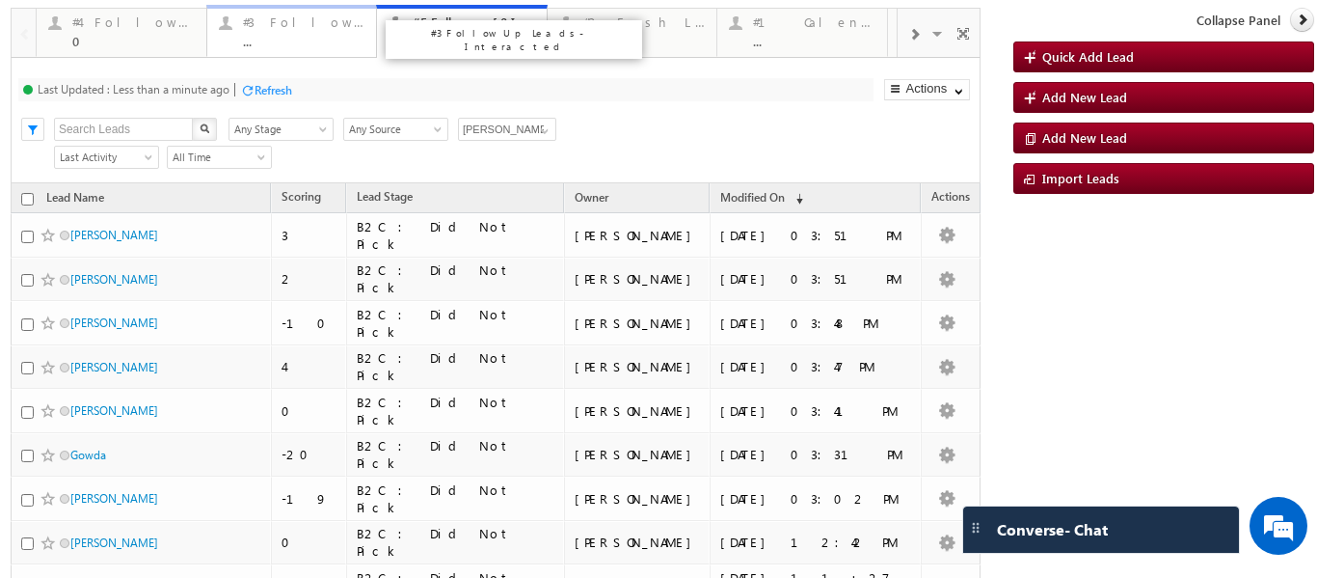
click at [290, 42] on div "..." at bounding box center [304, 41] width 122 height 14
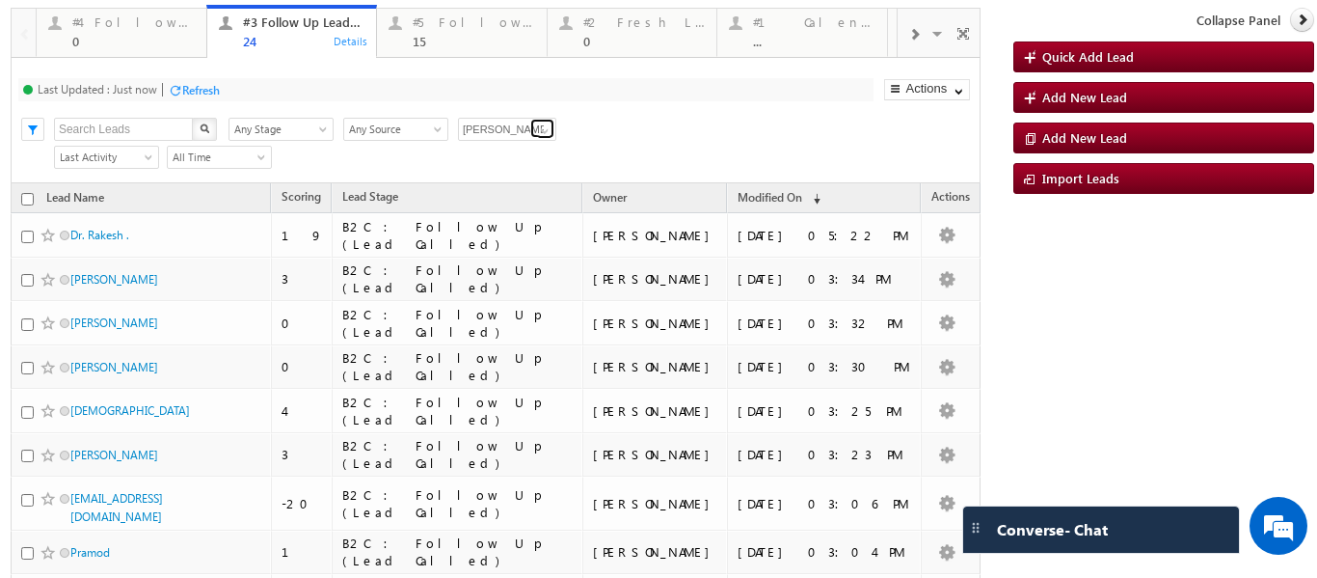
click at [533, 131] on link at bounding box center [542, 128] width 24 height 19
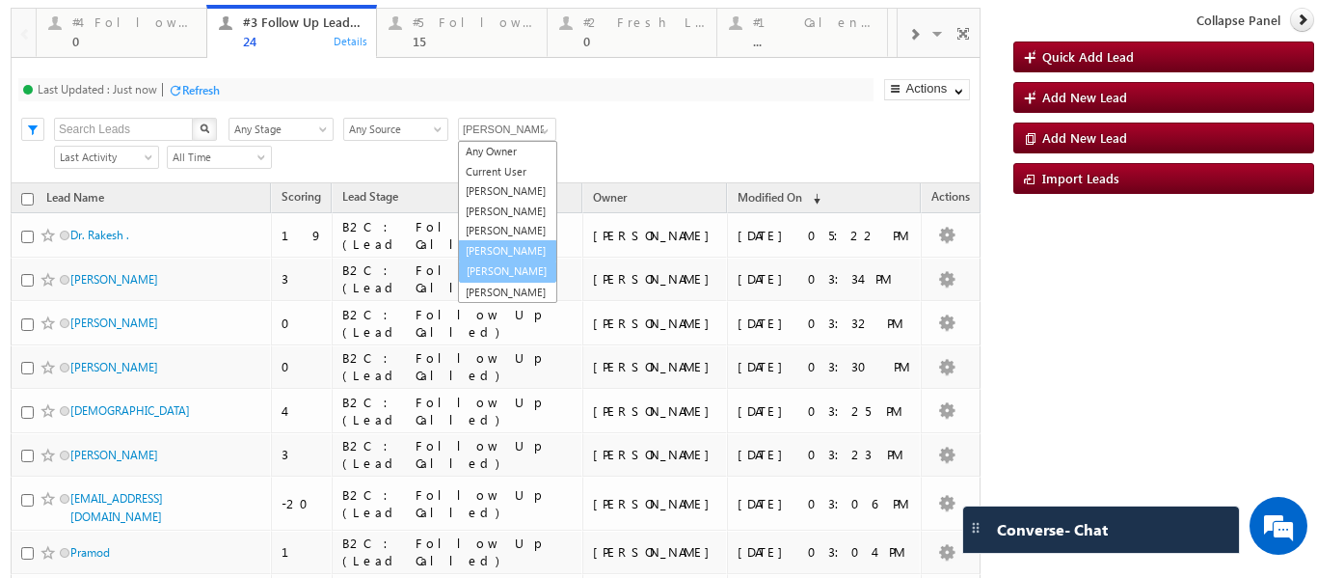
scroll to position [19, 0]
click at [495, 282] on link "Sphoorthi Valmiki" at bounding box center [507, 270] width 99 height 22
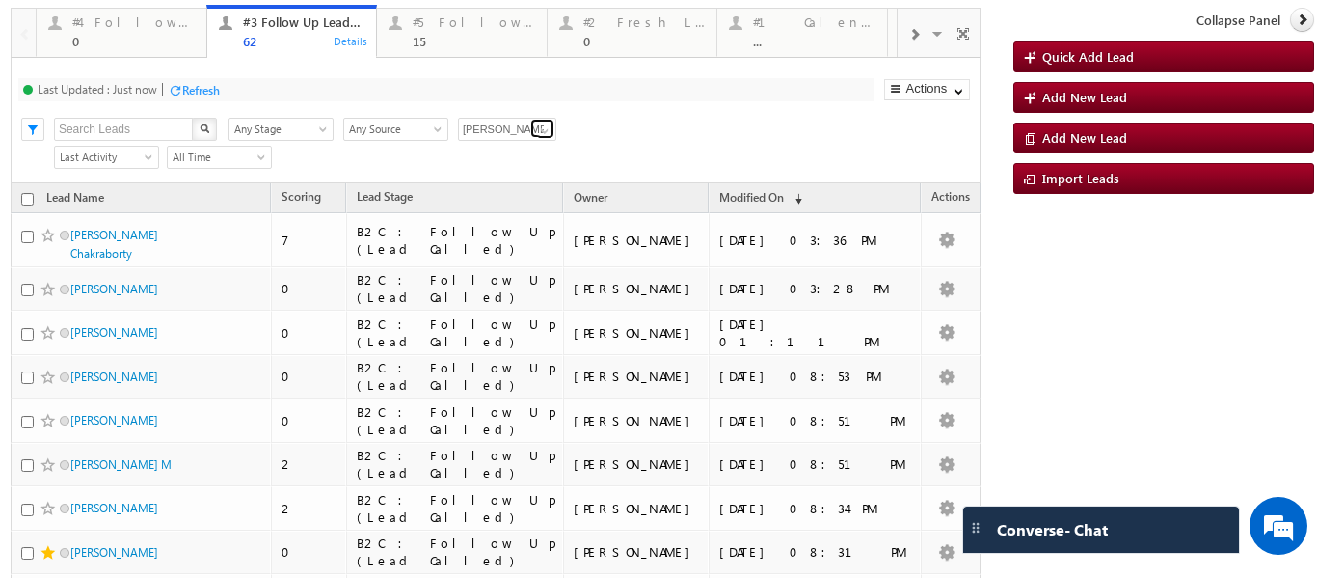
click at [539, 131] on span at bounding box center [544, 130] width 15 height 15
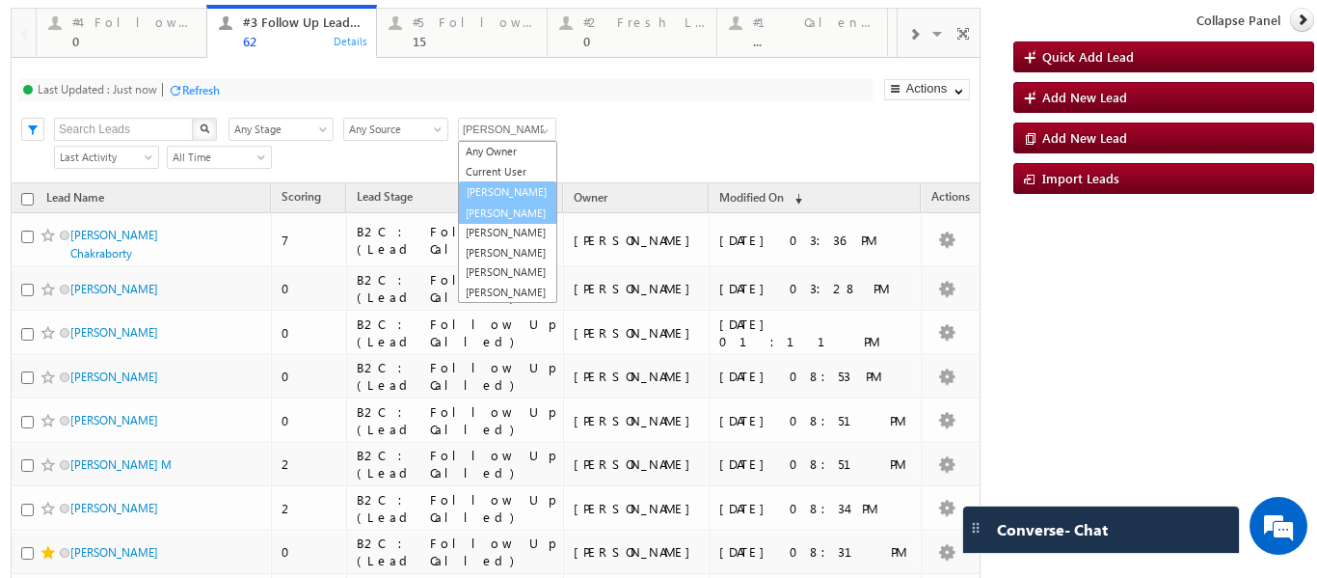
scroll to position [0, 0]
click at [503, 195] on link "Balamurugan Ranganathan" at bounding box center [507, 191] width 99 height 22
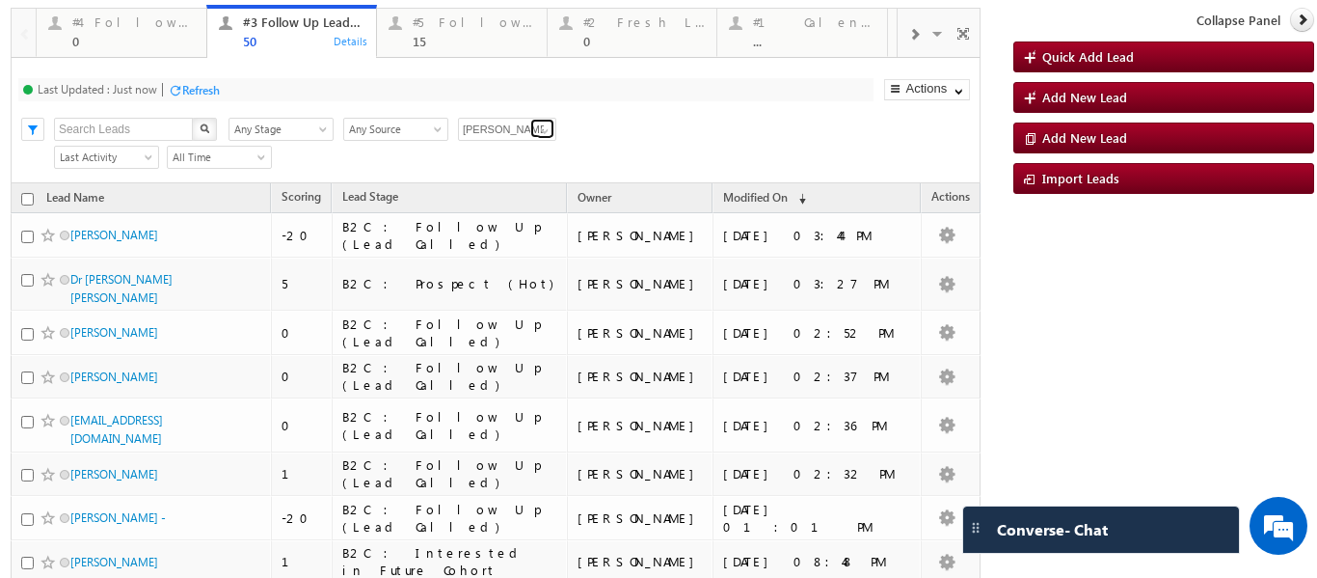
click at [549, 122] on link at bounding box center [542, 128] width 24 height 19
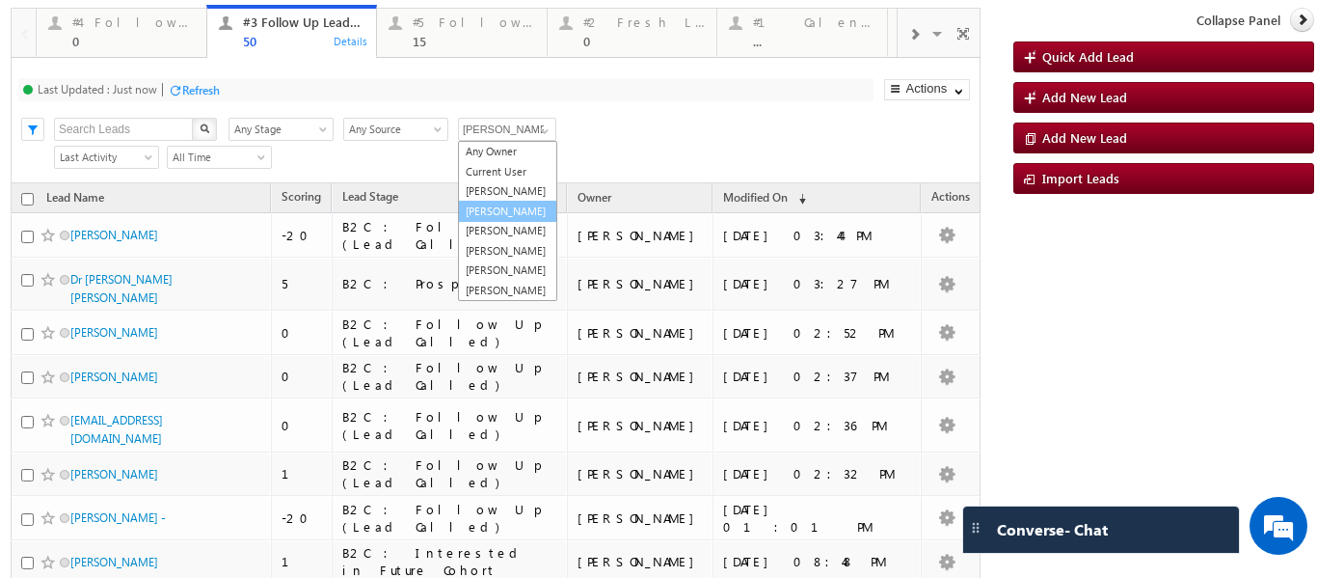
scroll to position [53, 0]
click at [506, 240] on link "Smrita Panday" at bounding box center [507, 251] width 99 height 22
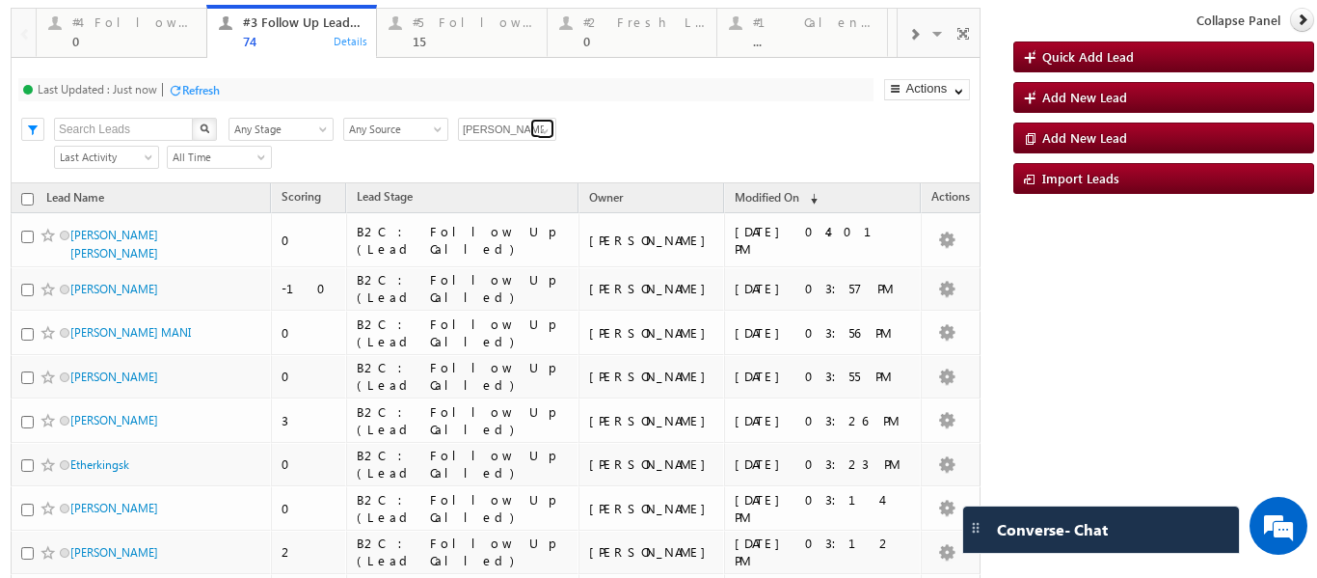
click at [553, 130] on link at bounding box center [542, 128] width 24 height 19
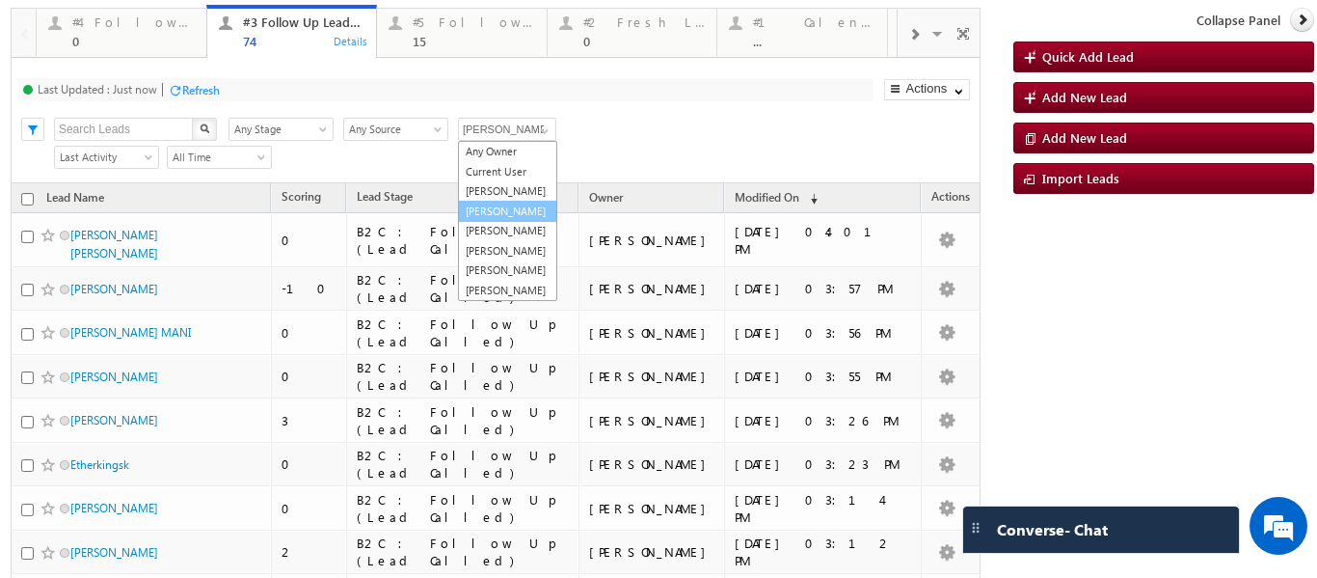
click at [496, 201] on link "Rajib Chowdhury" at bounding box center [507, 212] width 99 height 22
type input "Rajib Chowdhury"
